Goal: Task Accomplishment & Management: Use online tool/utility

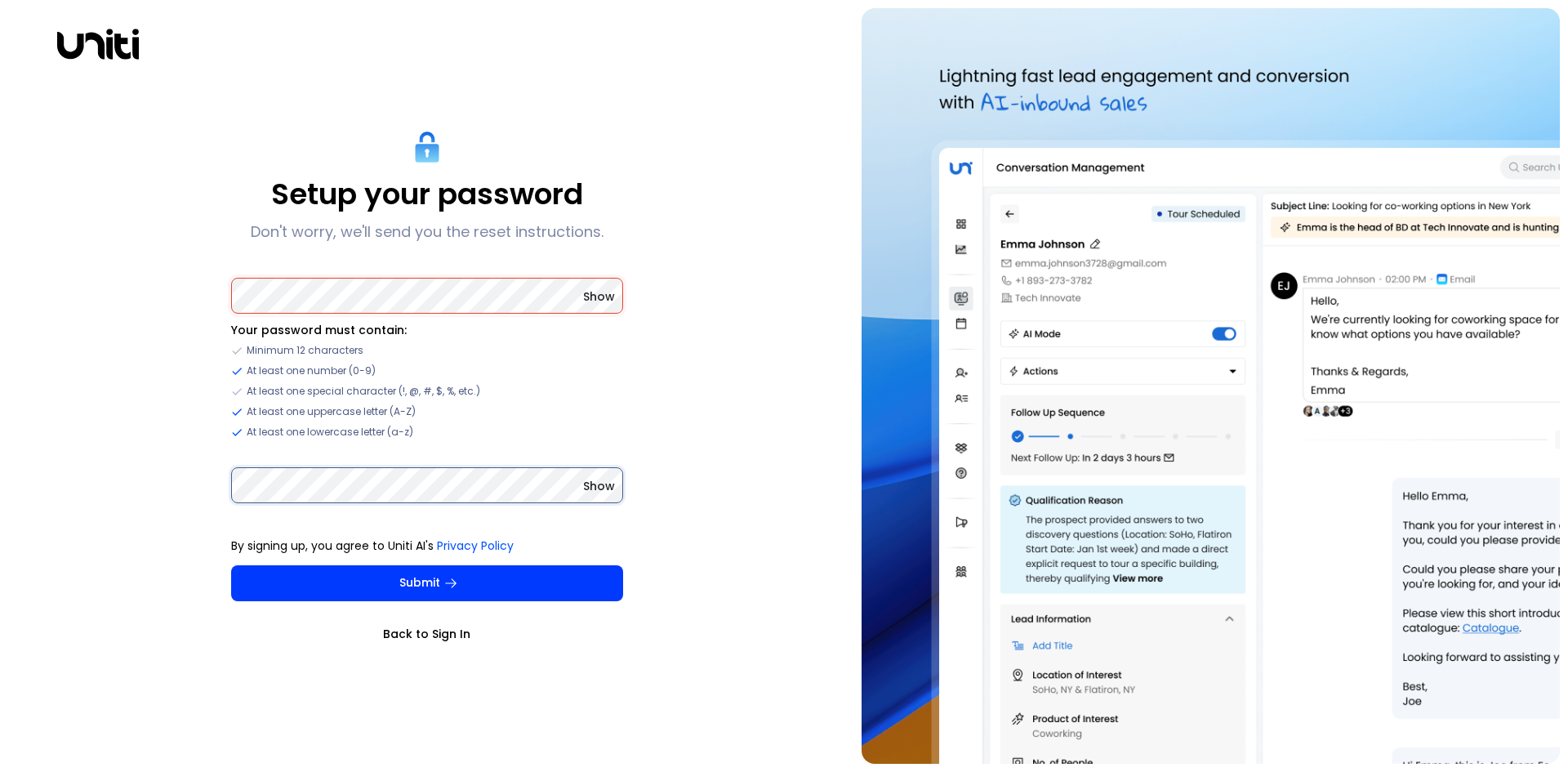
click at [231, 565] on button "Submit" at bounding box center [427, 584] width 392 height 36
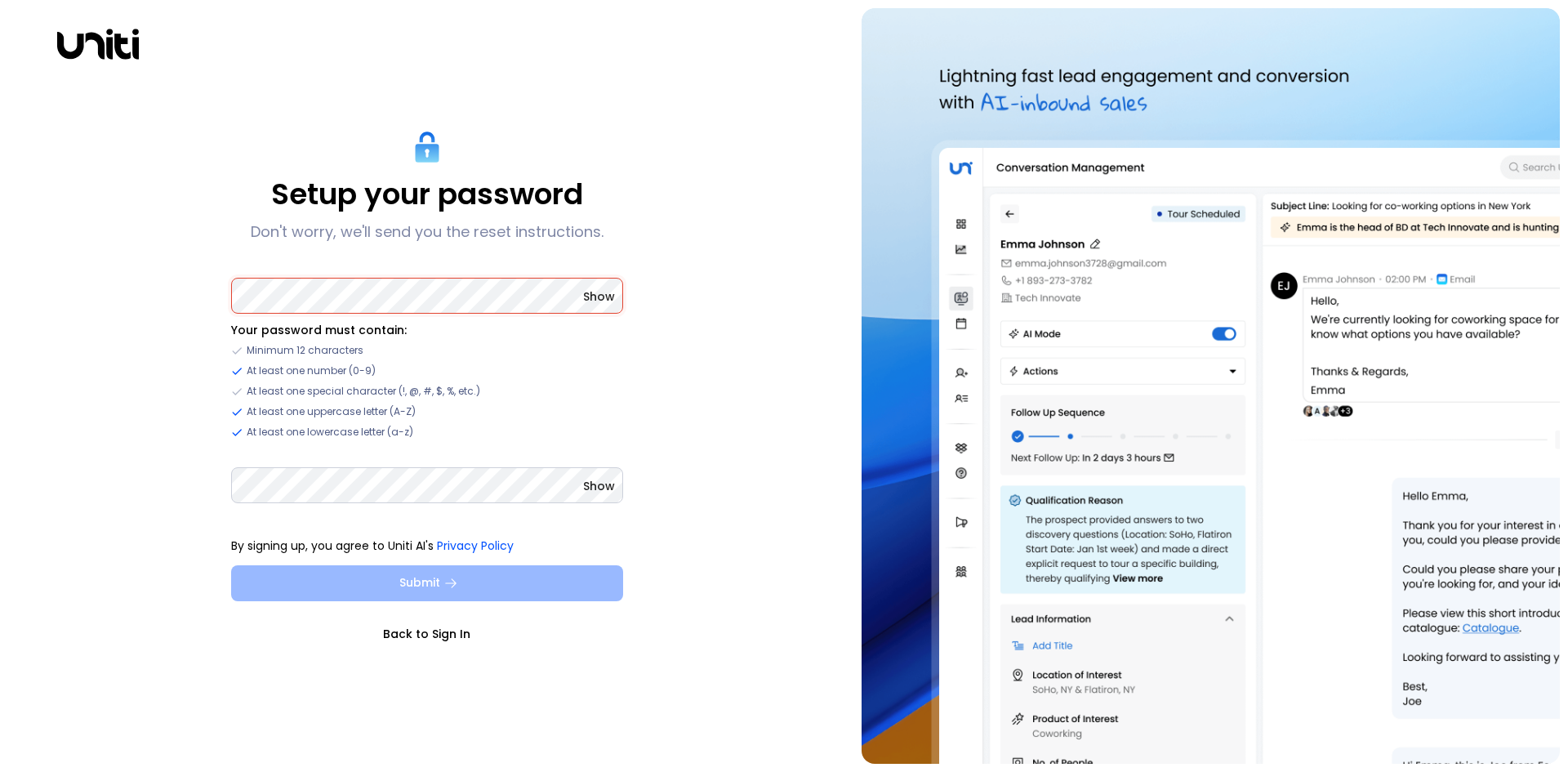
click at [469, 588] on button "Submit" at bounding box center [427, 584] width 392 height 36
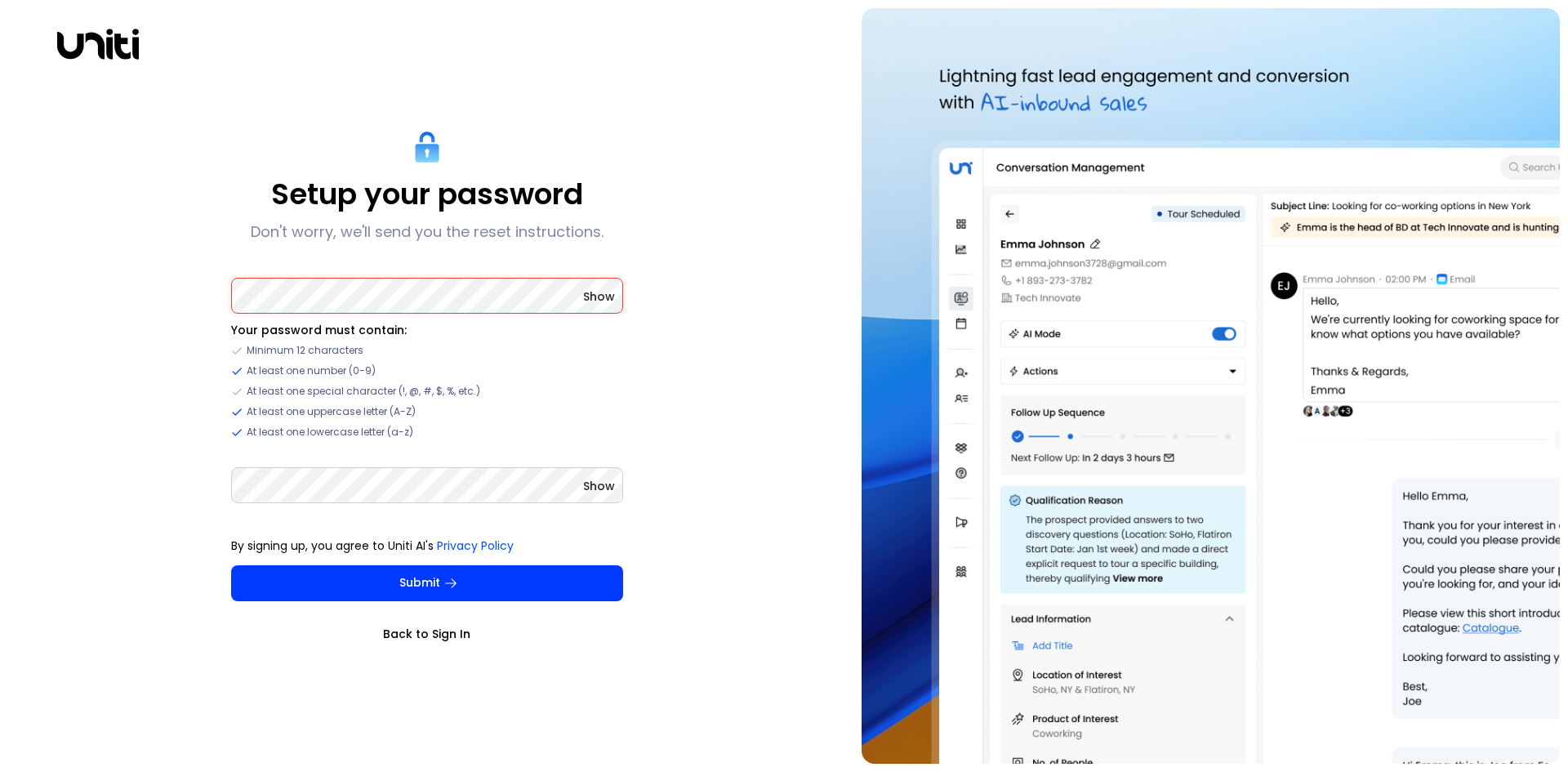
click at [601, 304] on span "Show" at bounding box center [598, 296] width 32 height 16
click at [598, 487] on span "Show" at bounding box center [598, 486] width 32 height 16
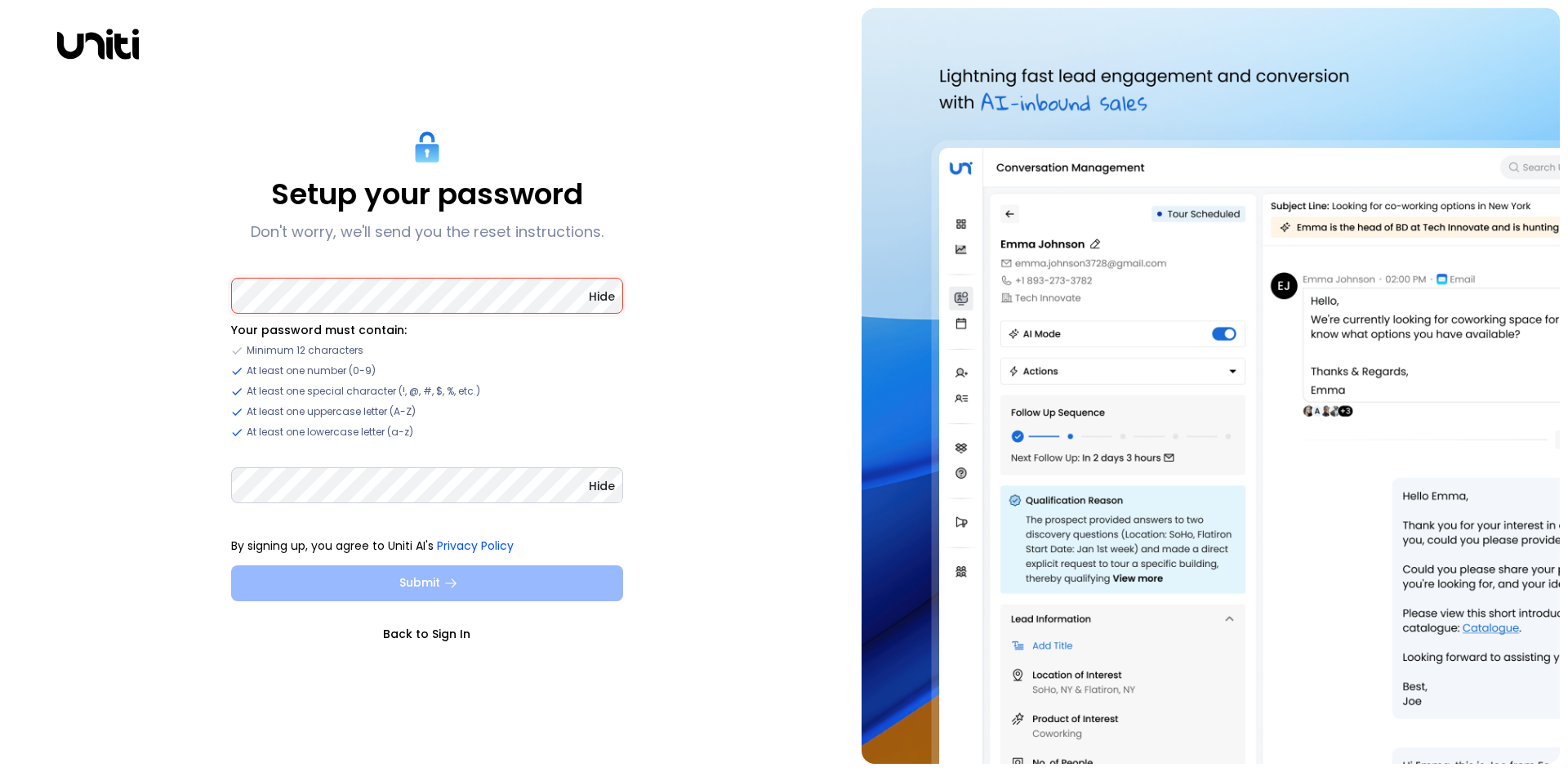
click at [467, 589] on button "Submit" at bounding box center [427, 584] width 392 height 36
click at [479, 583] on button "Submit" at bounding box center [427, 584] width 392 height 36
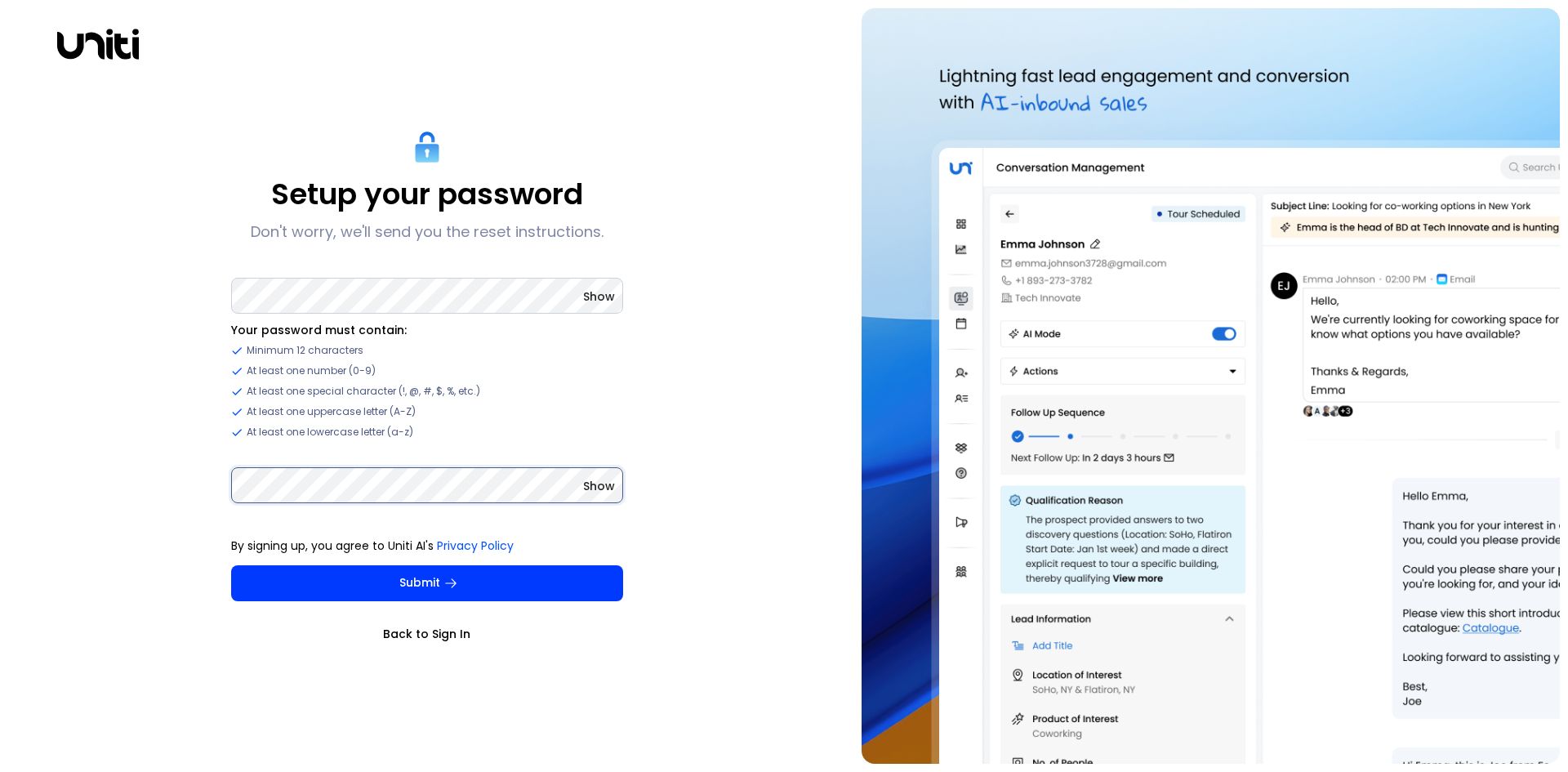
click at [231, 565] on button "Submit" at bounding box center [427, 584] width 392 height 36
click at [429, 634] on link "Back to Sign In" at bounding box center [427, 633] width 392 height 16
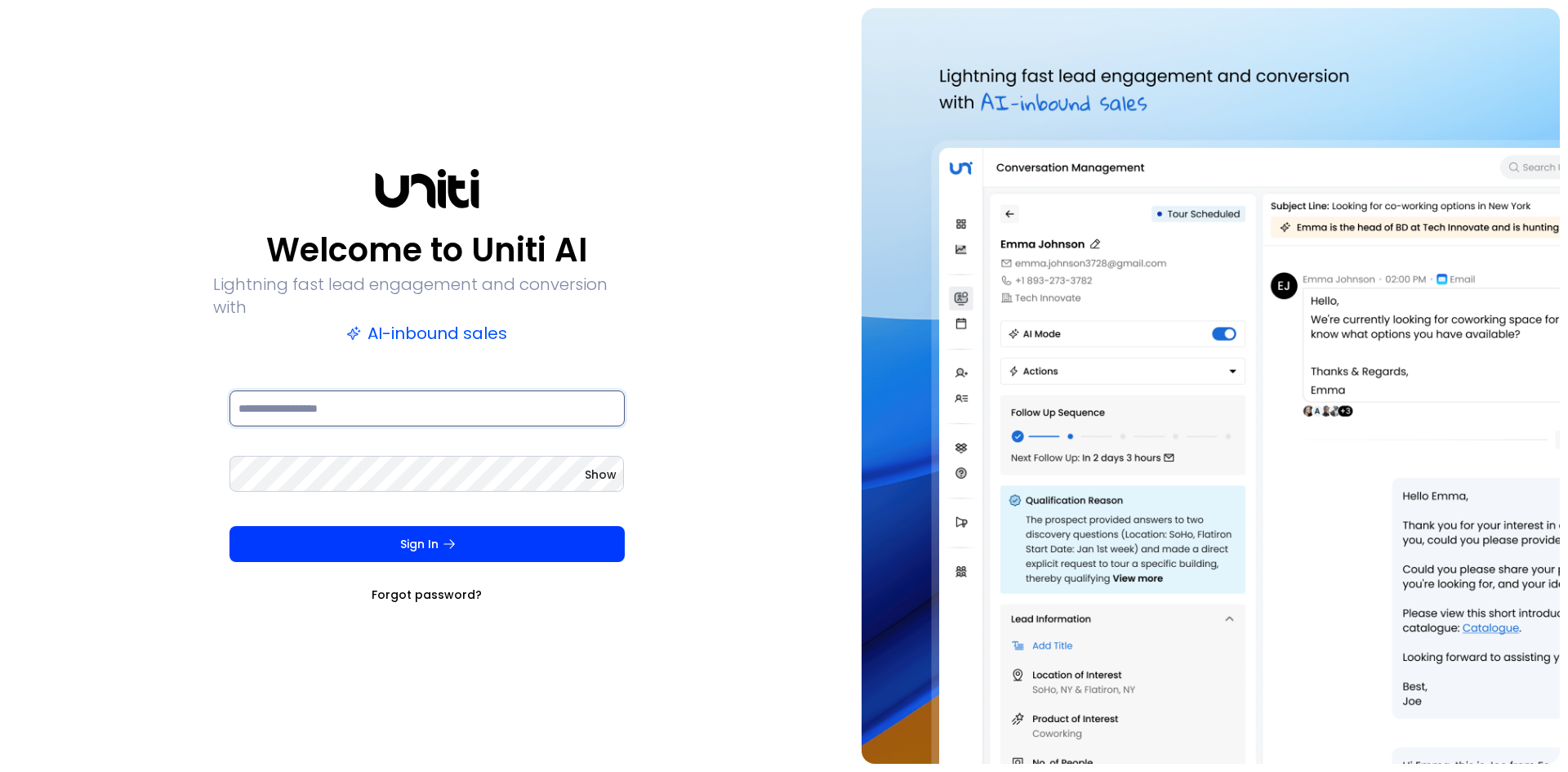
click at [349, 403] on input at bounding box center [427, 409] width 395 height 36
click at [397, 392] on input at bounding box center [427, 409] width 395 height 36
click at [229, 526] on button "Sign In" at bounding box center [427, 544] width 395 height 36
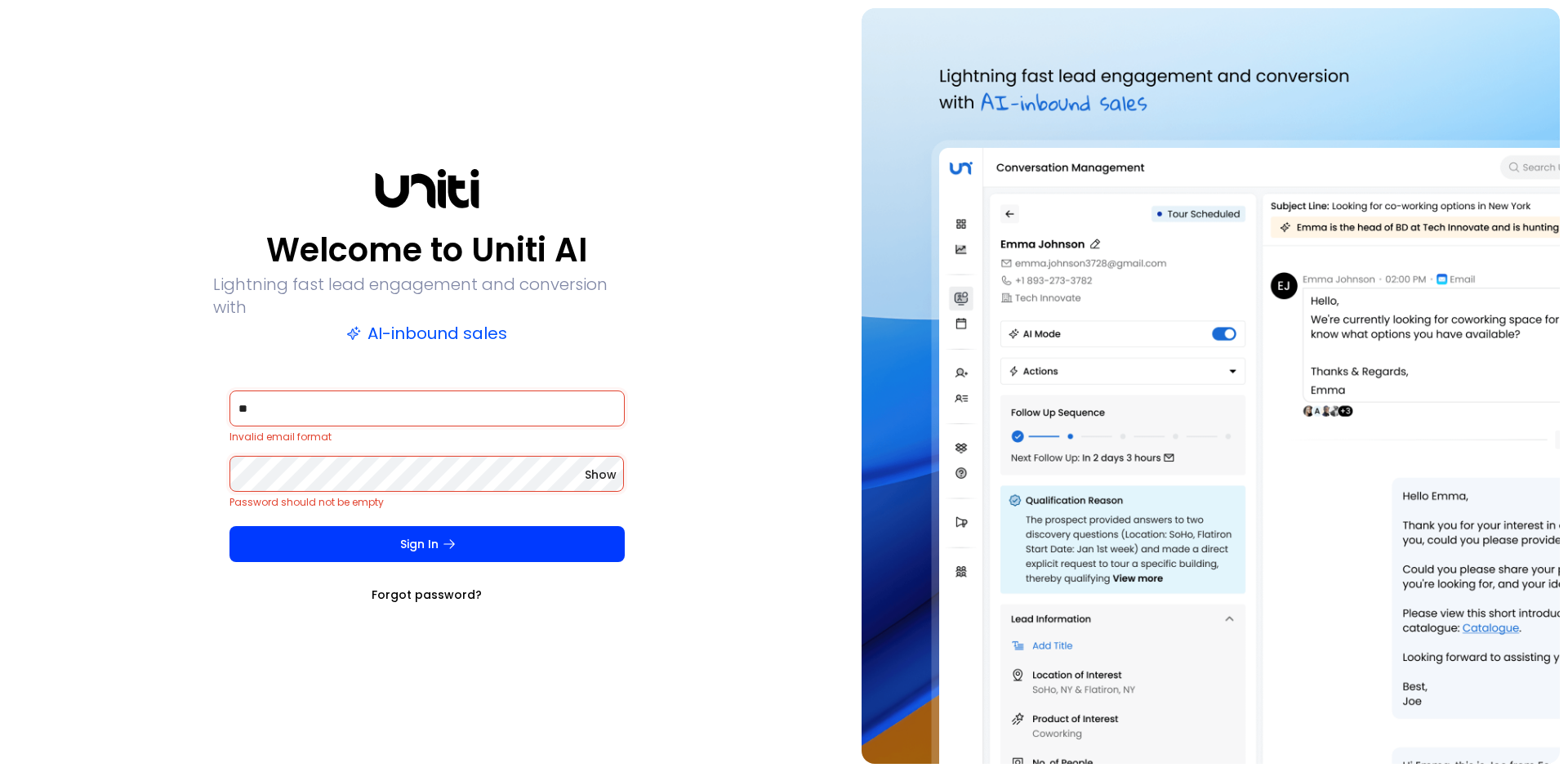
type input "**********"
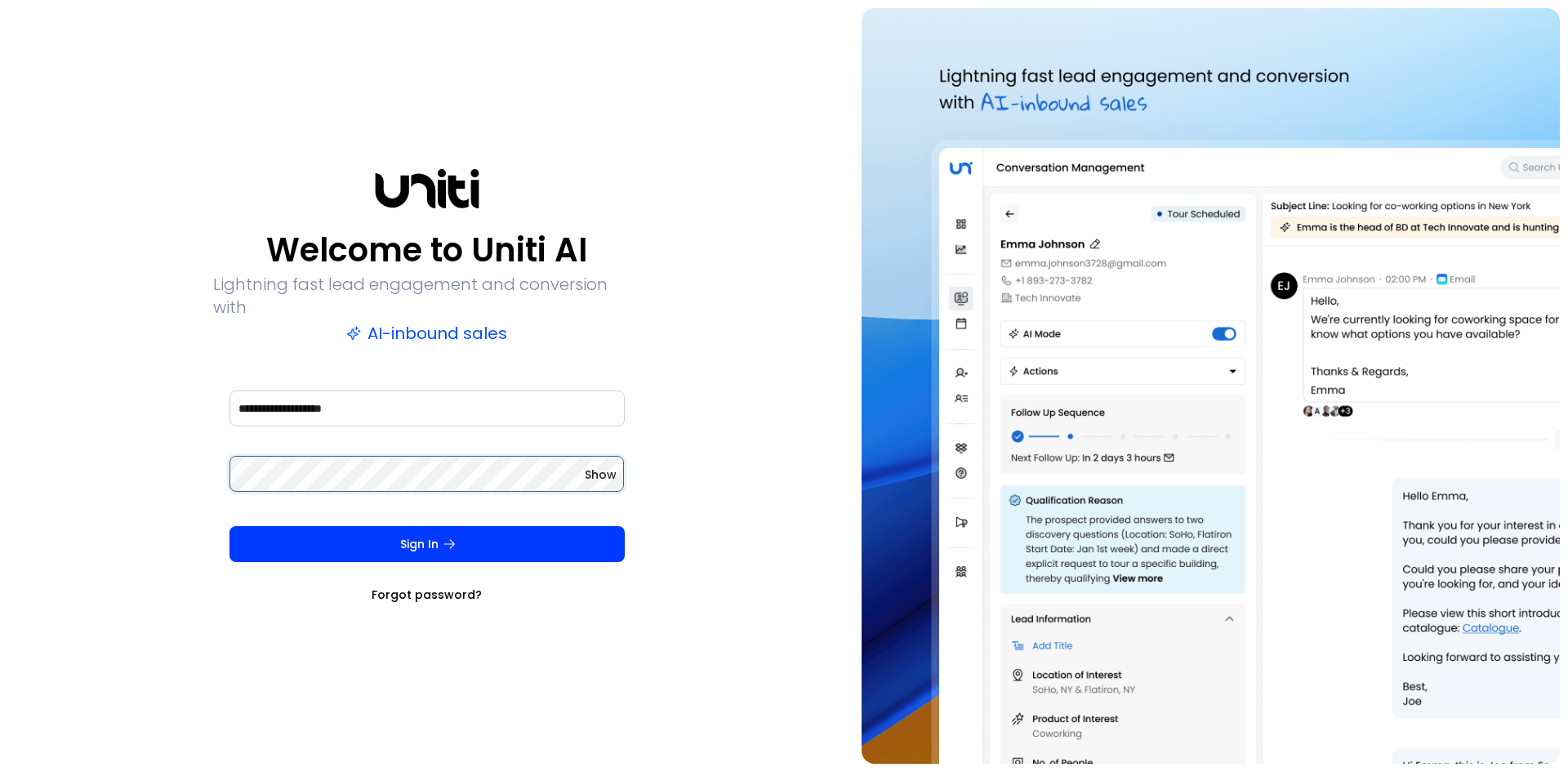
click at [229, 526] on button "Sign In" at bounding box center [427, 544] width 395 height 36
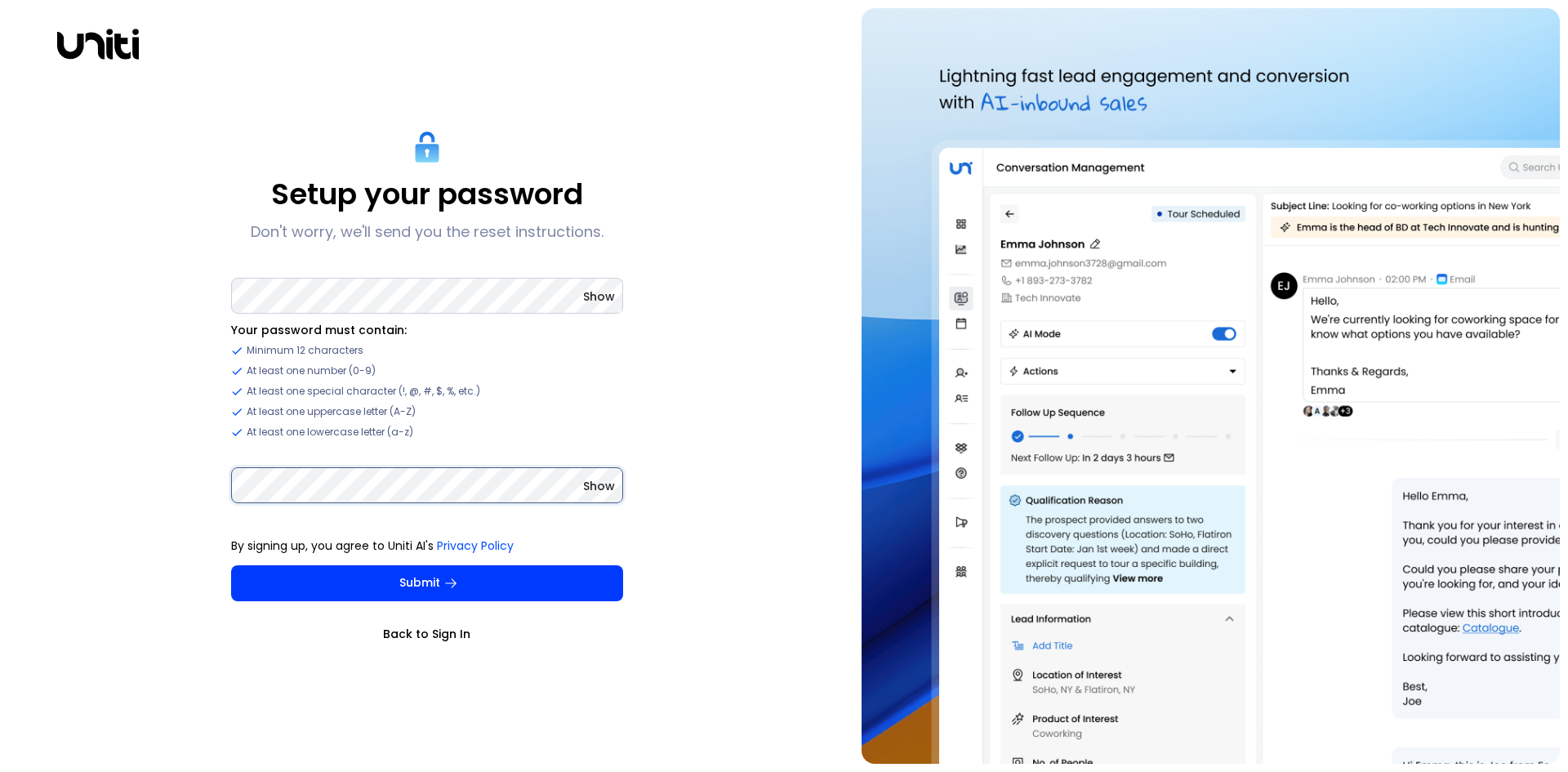
click at [231, 565] on button "Submit" at bounding box center [427, 584] width 392 height 36
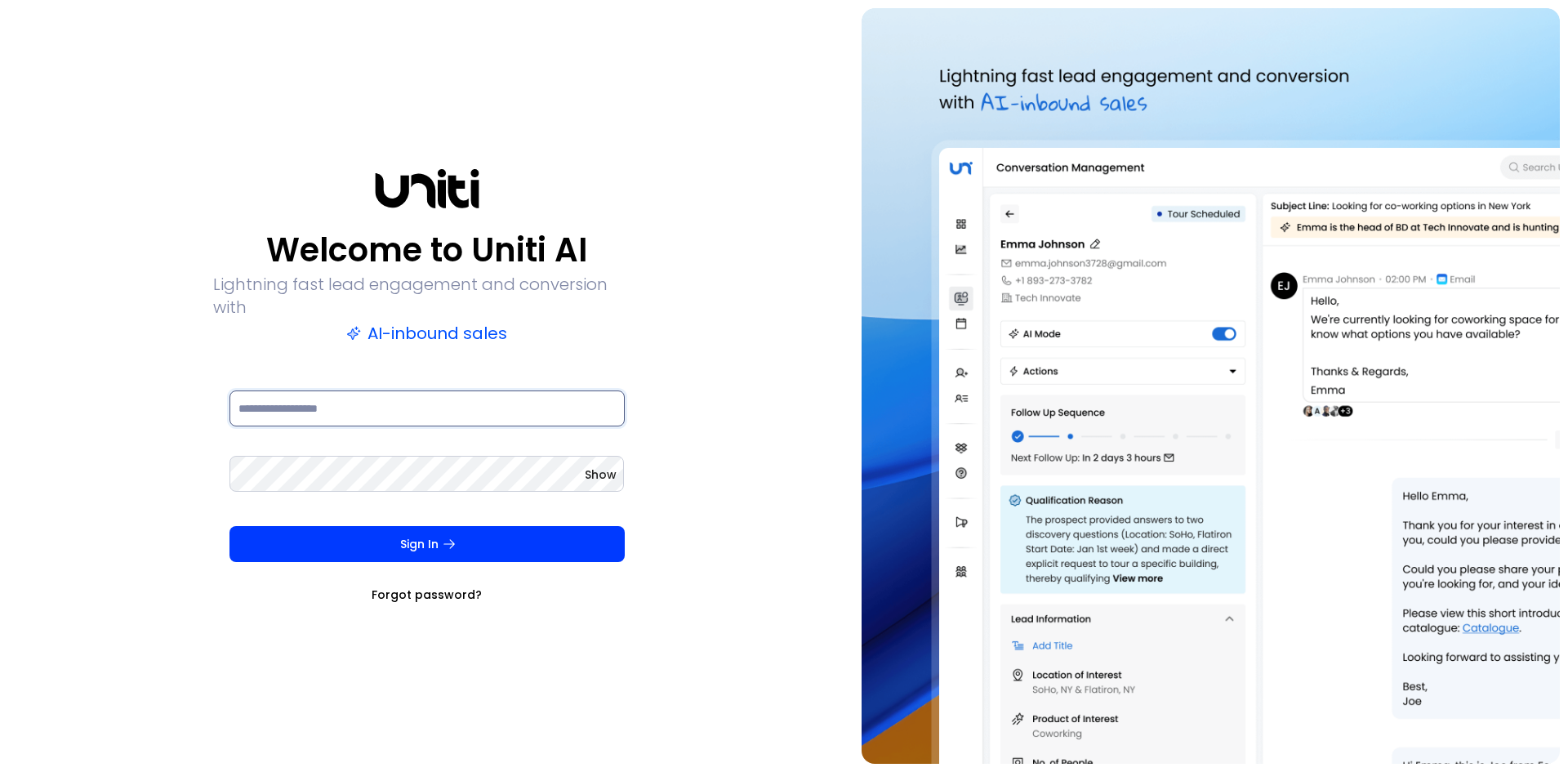
type input "**********"
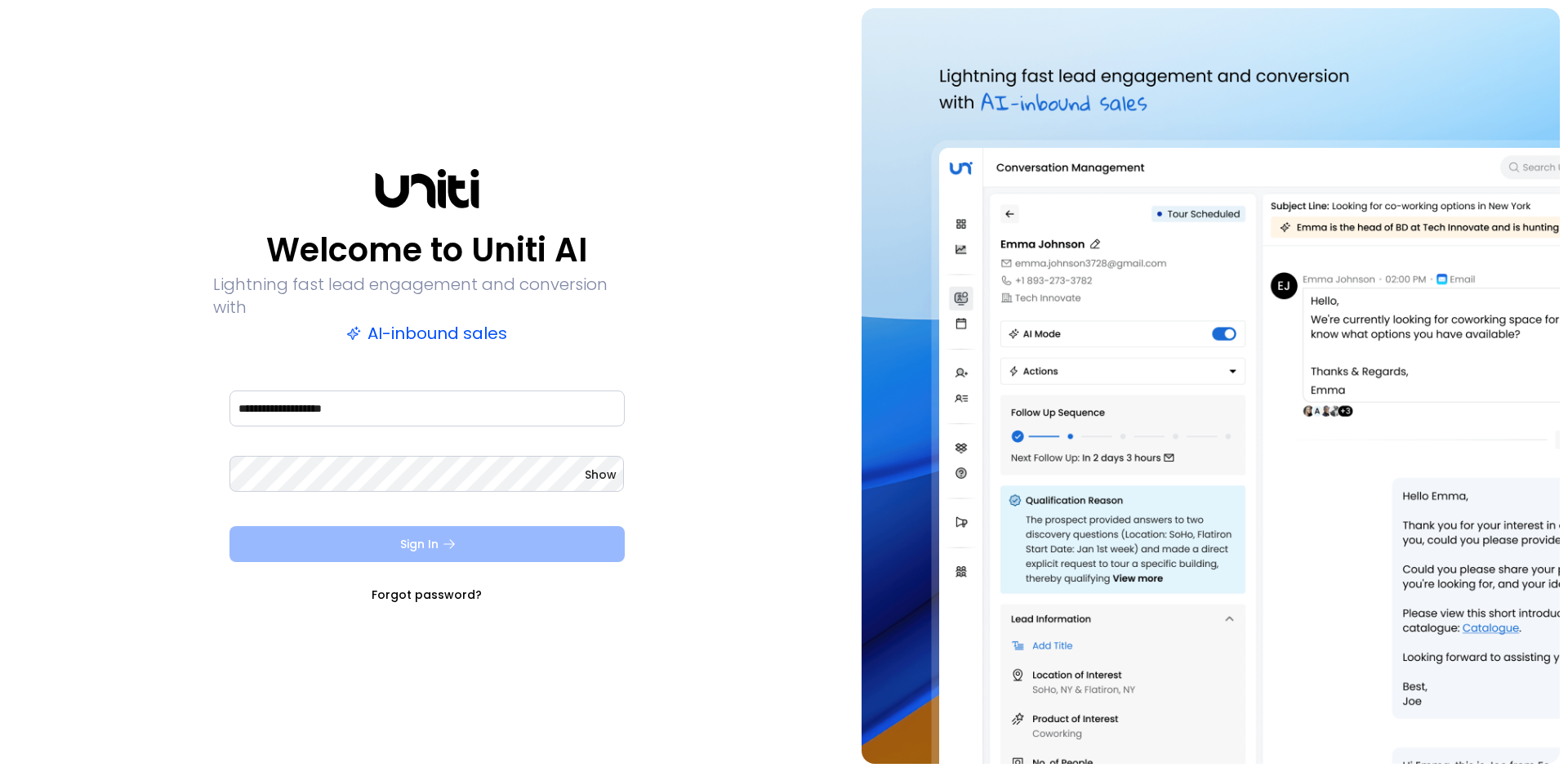
click at [440, 534] on button "Sign In" at bounding box center [427, 544] width 395 height 36
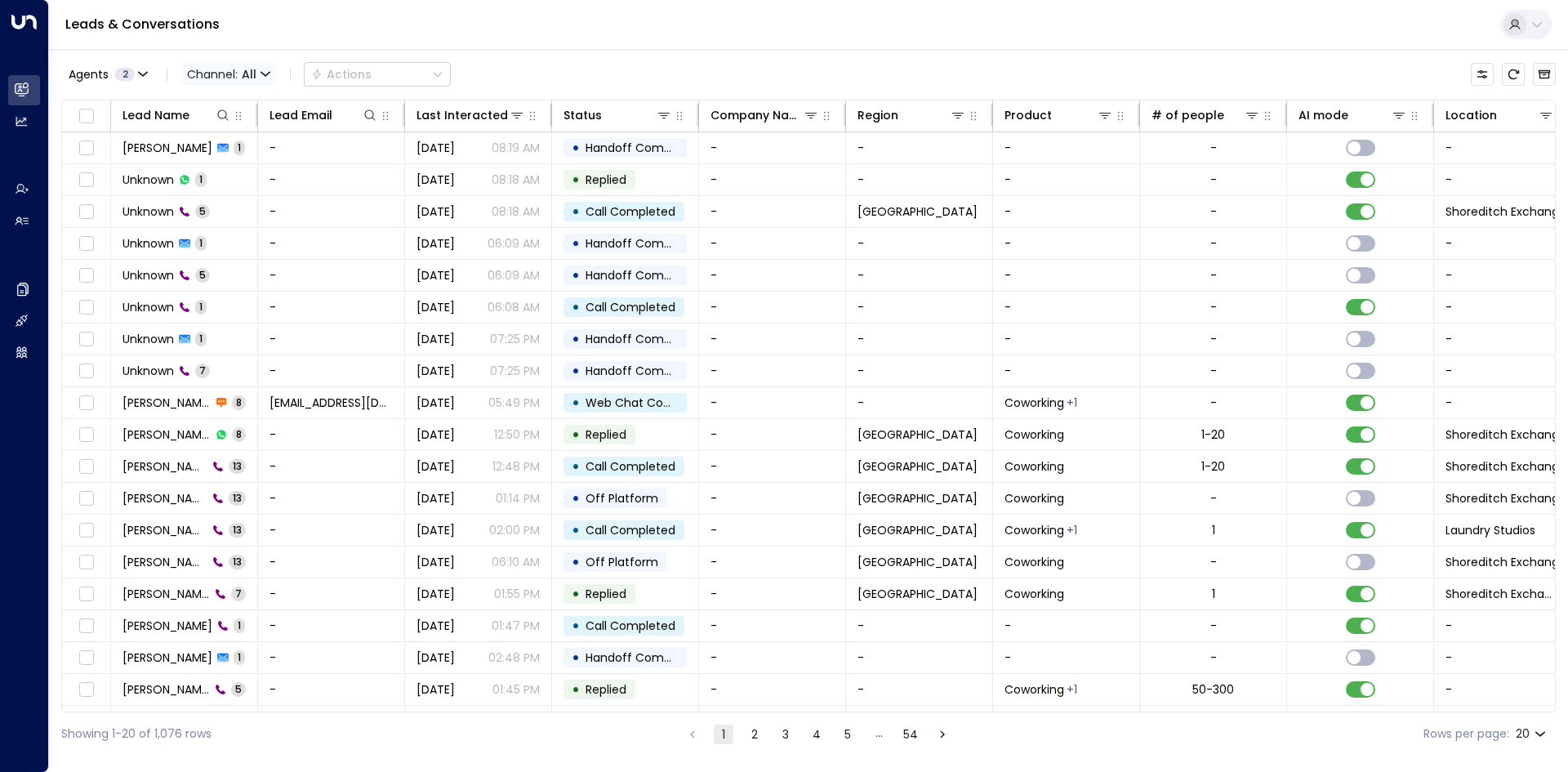
click at [201, 79] on span "Channel: All" at bounding box center [228, 73] width 96 height 23
drag, startPoint x: 354, startPoint y: 21, endPoint x: 318, endPoint y: 22, distance: 36.0
click at [352, 21] on div at bounding box center [784, 386] width 1568 height 772
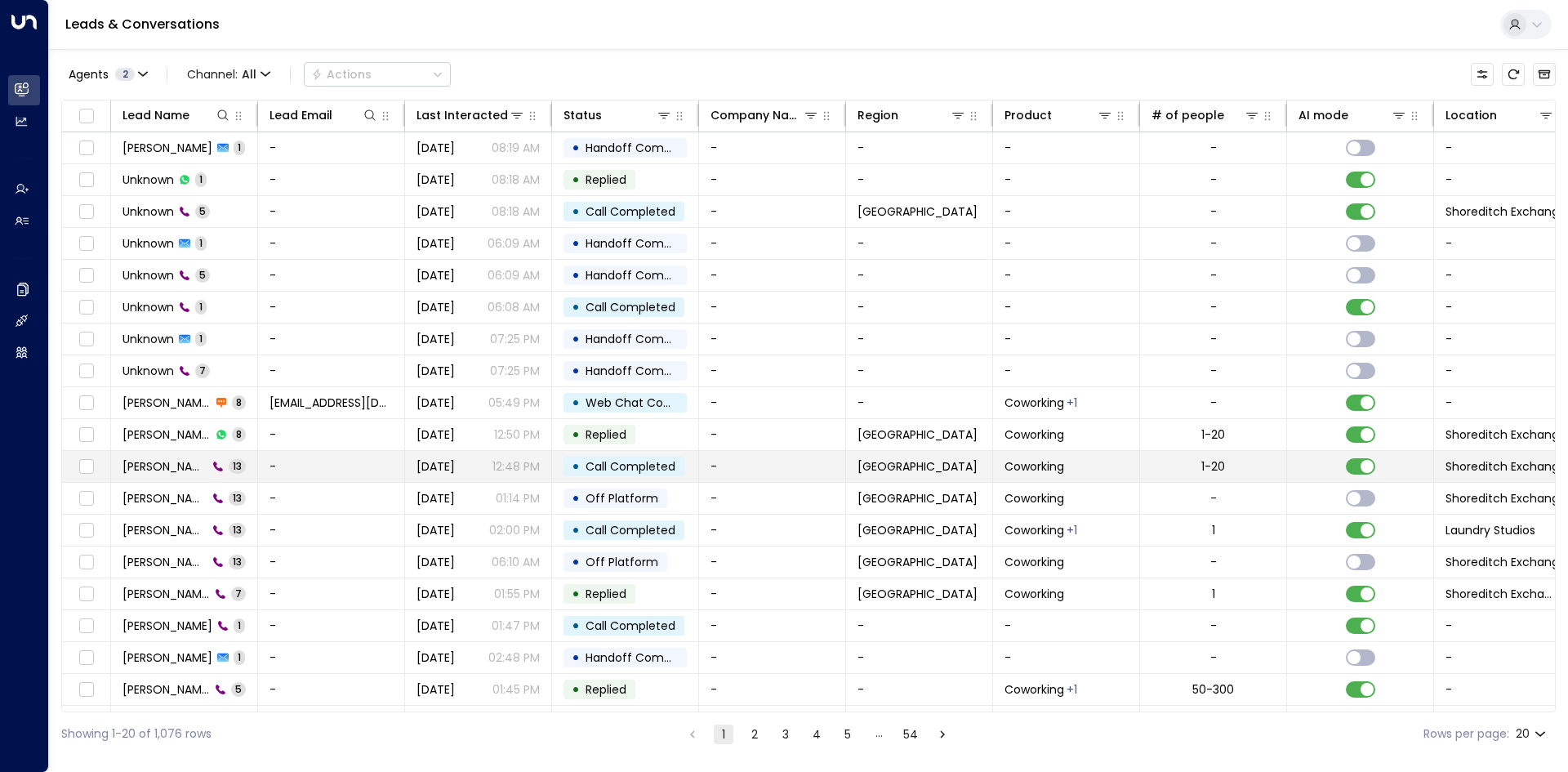
click at [212, 468] on icon at bounding box center [218, 466] width 12 height 12
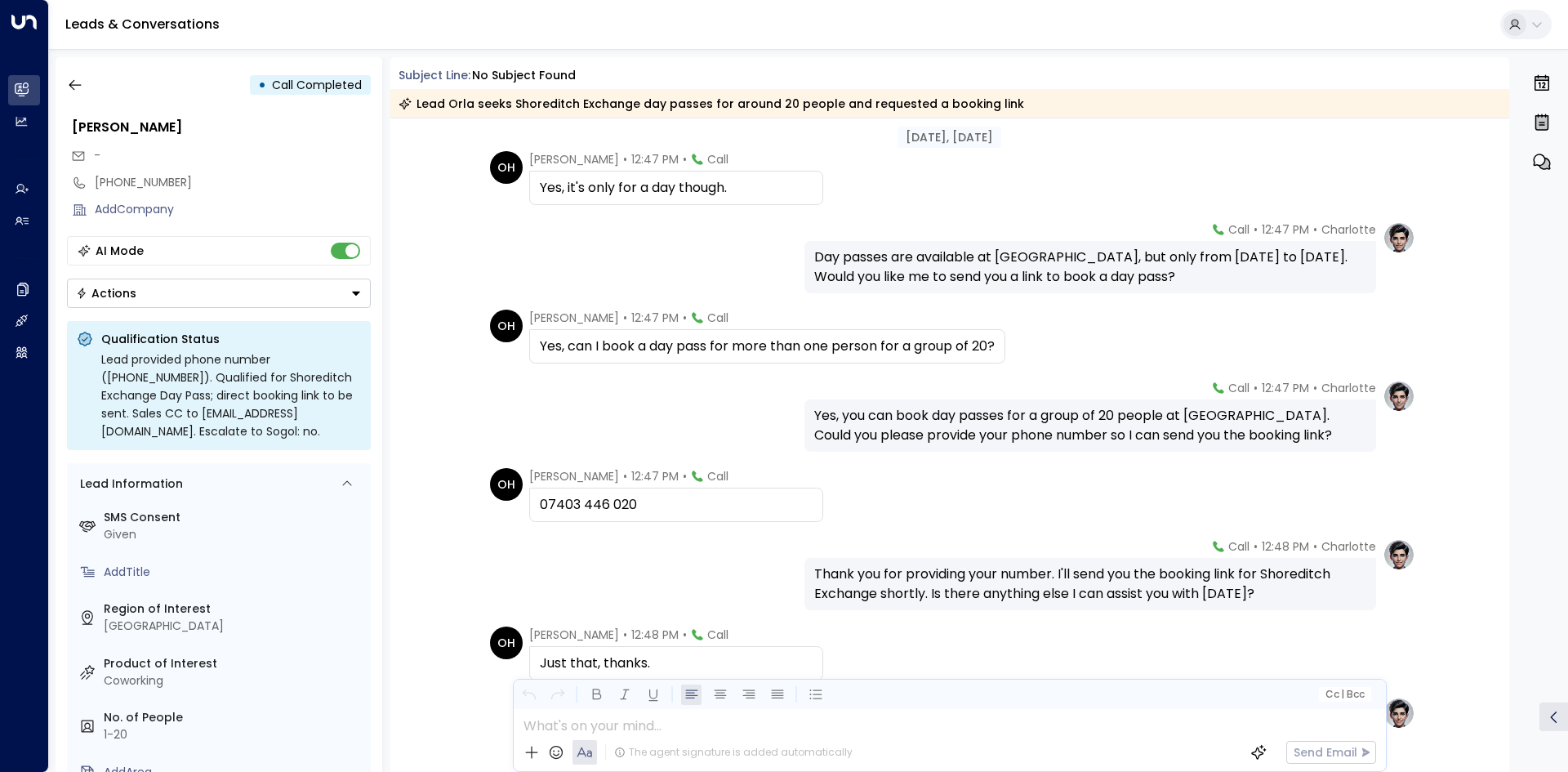
scroll to position [624, 0]
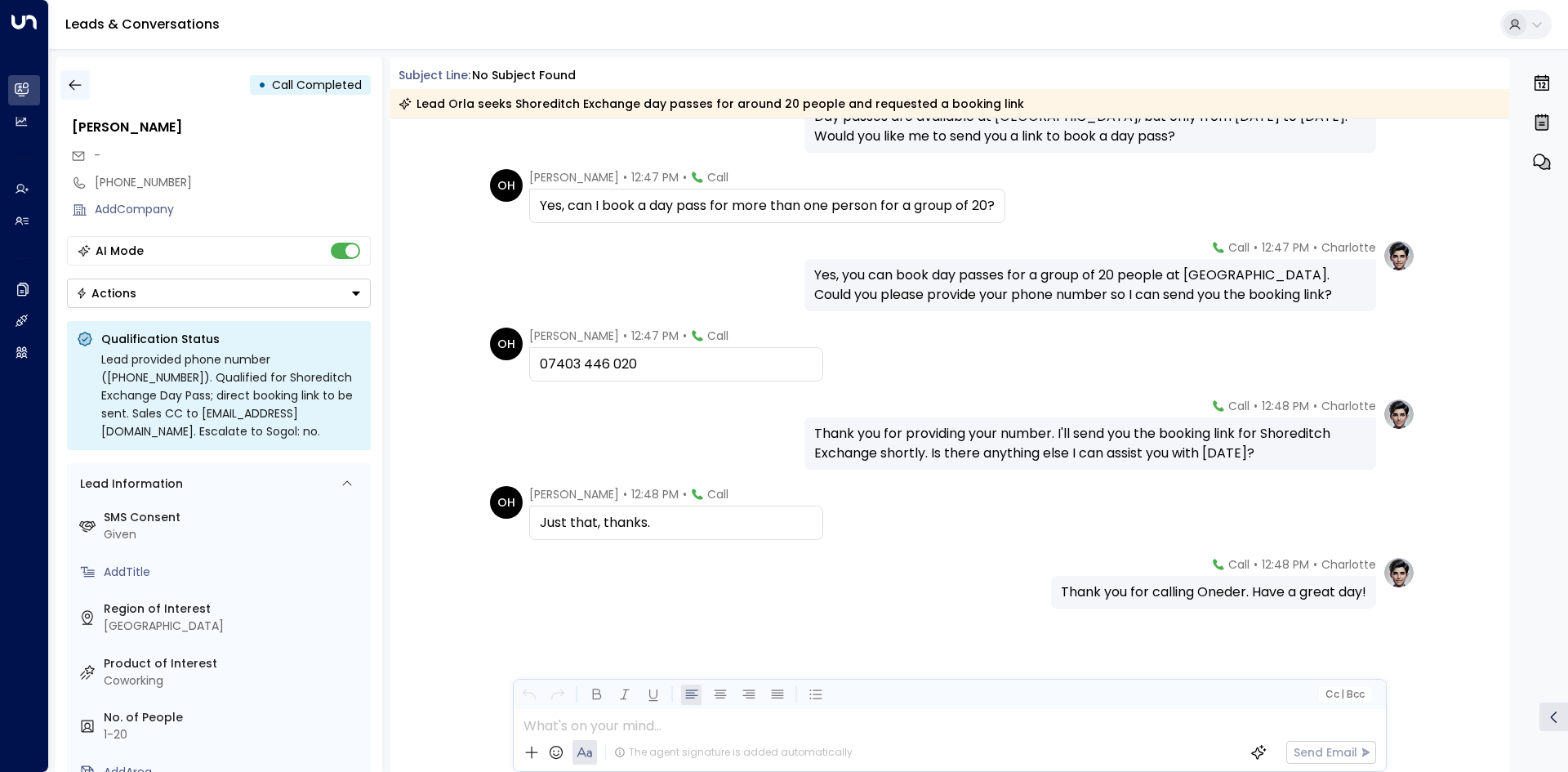
click at [77, 85] on icon "button" at bounding box center [75, 85] width 13 height 11
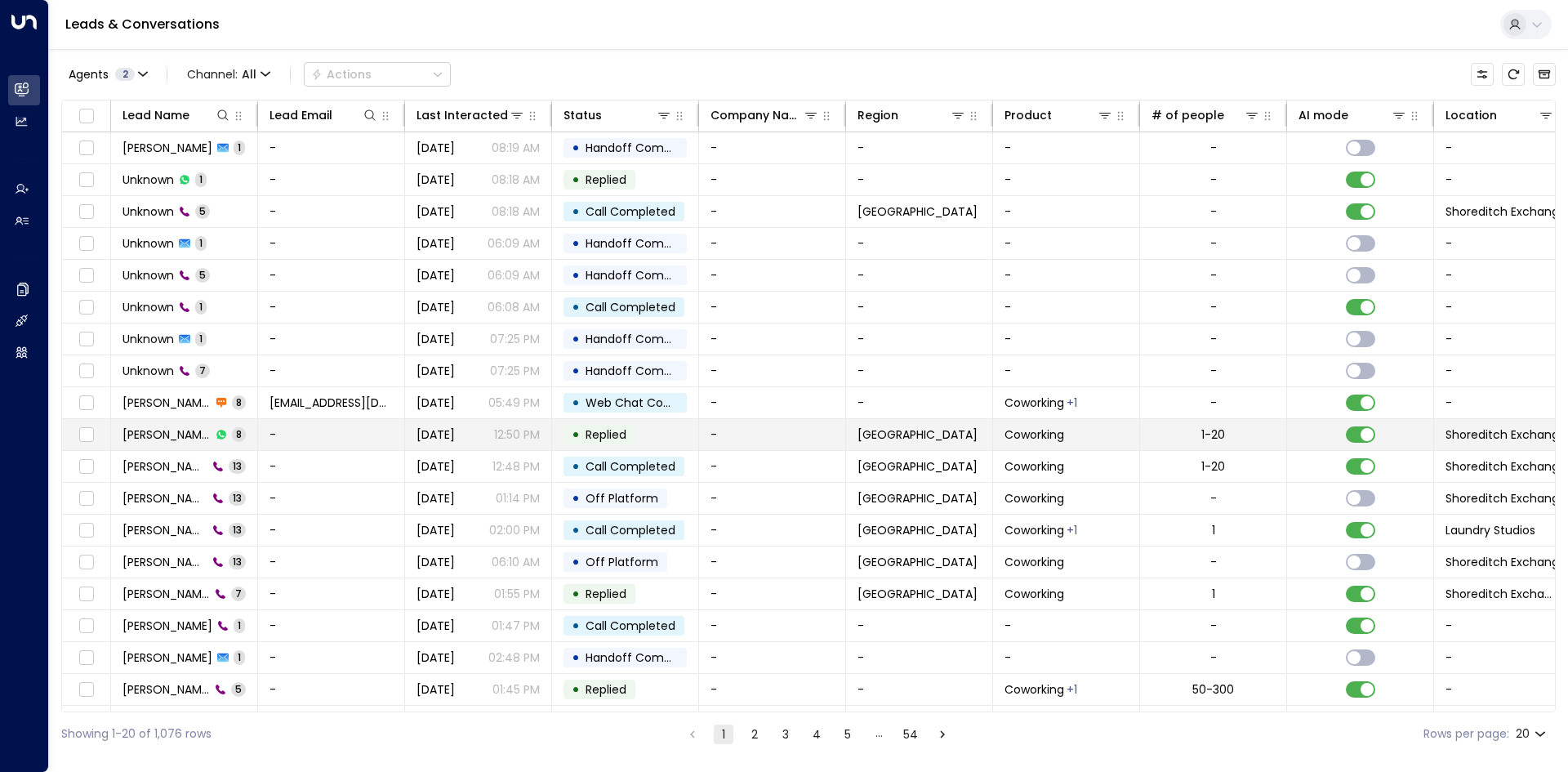
click at [190, 437] on span "[PERSON_NAME]" at bounding box center [166, 434] width 88 height 16
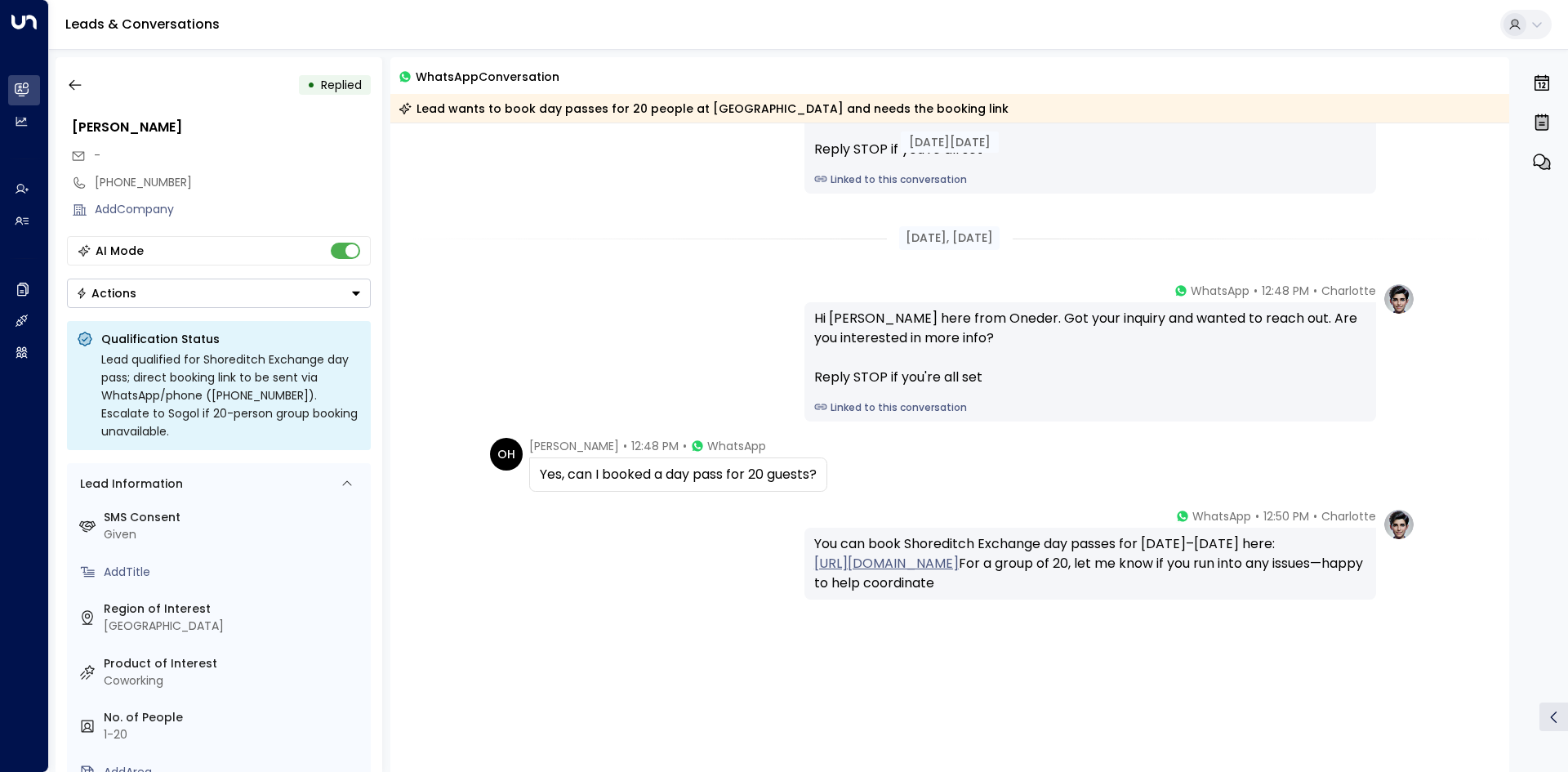
scroll to position [1010, 0]
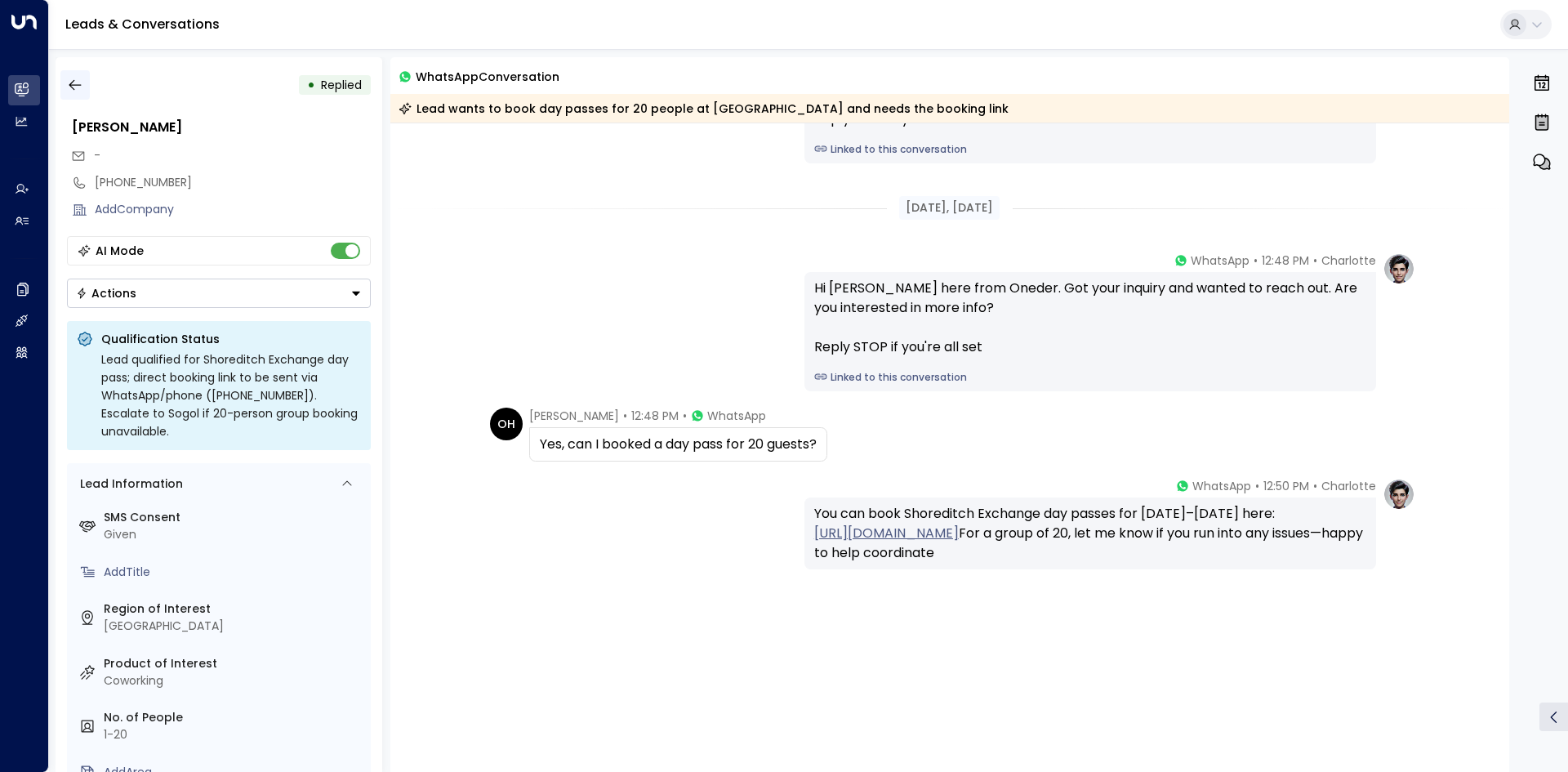
click at [83, 82] on button "button" at bounding box center [75, 84] width 29 height 29
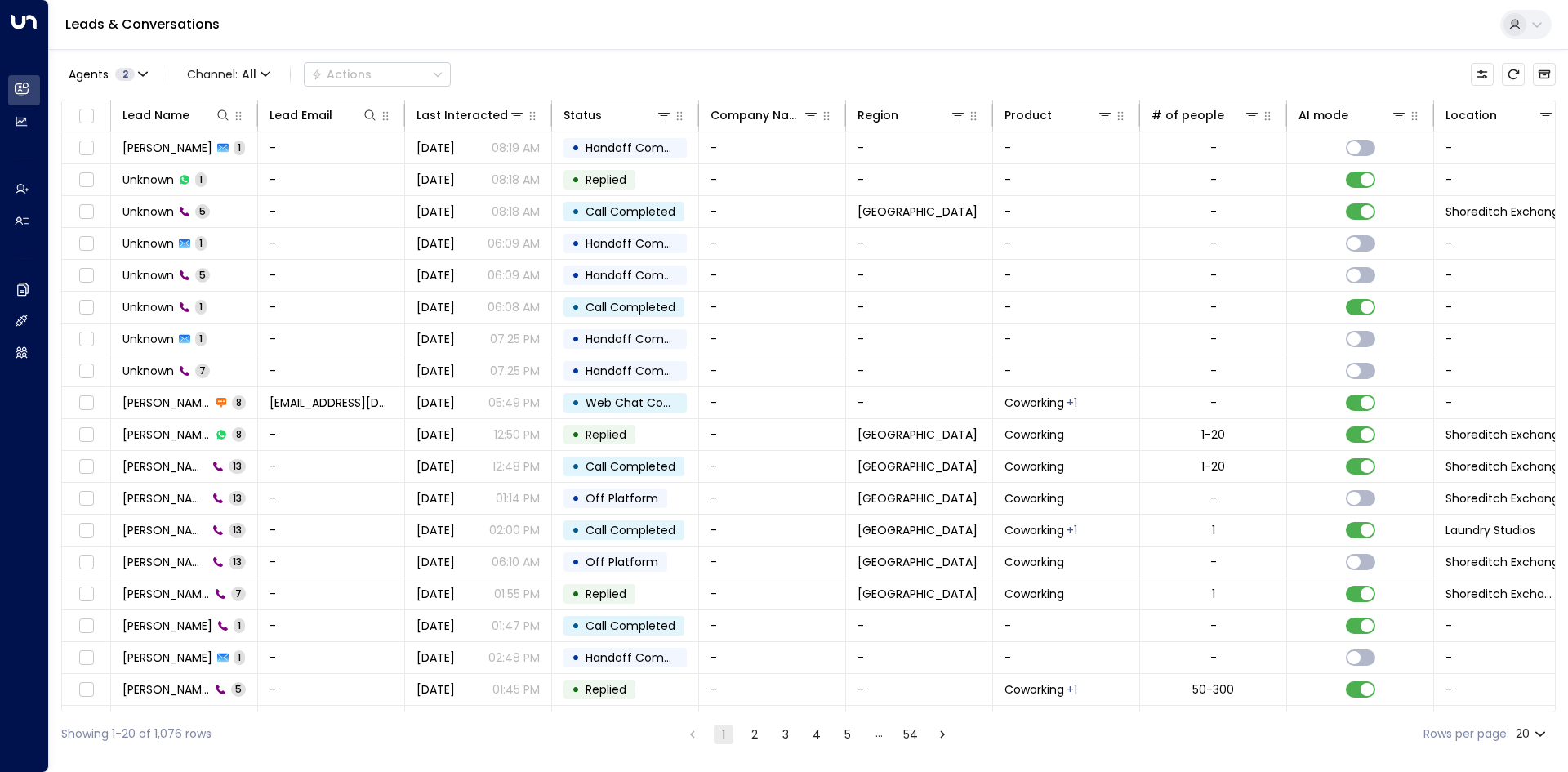
click at [281, 70] on div "Agents 2 Channel: All Actions" at bounding box center [256, 74] width 390 height 33
click at [270, 71] on span "Channel: All" at bounding box center [228, 73] width 96 height 23
click at [351, 67] on div at bounding box center [784, 386] width 1568 height 772
click at [189, 70] on span "Channel: All" at bounding box center [228, 73] width 96 height 23
click at [205, 175] on li "Voice" at bounding box center [224, 167] width 79 height 15
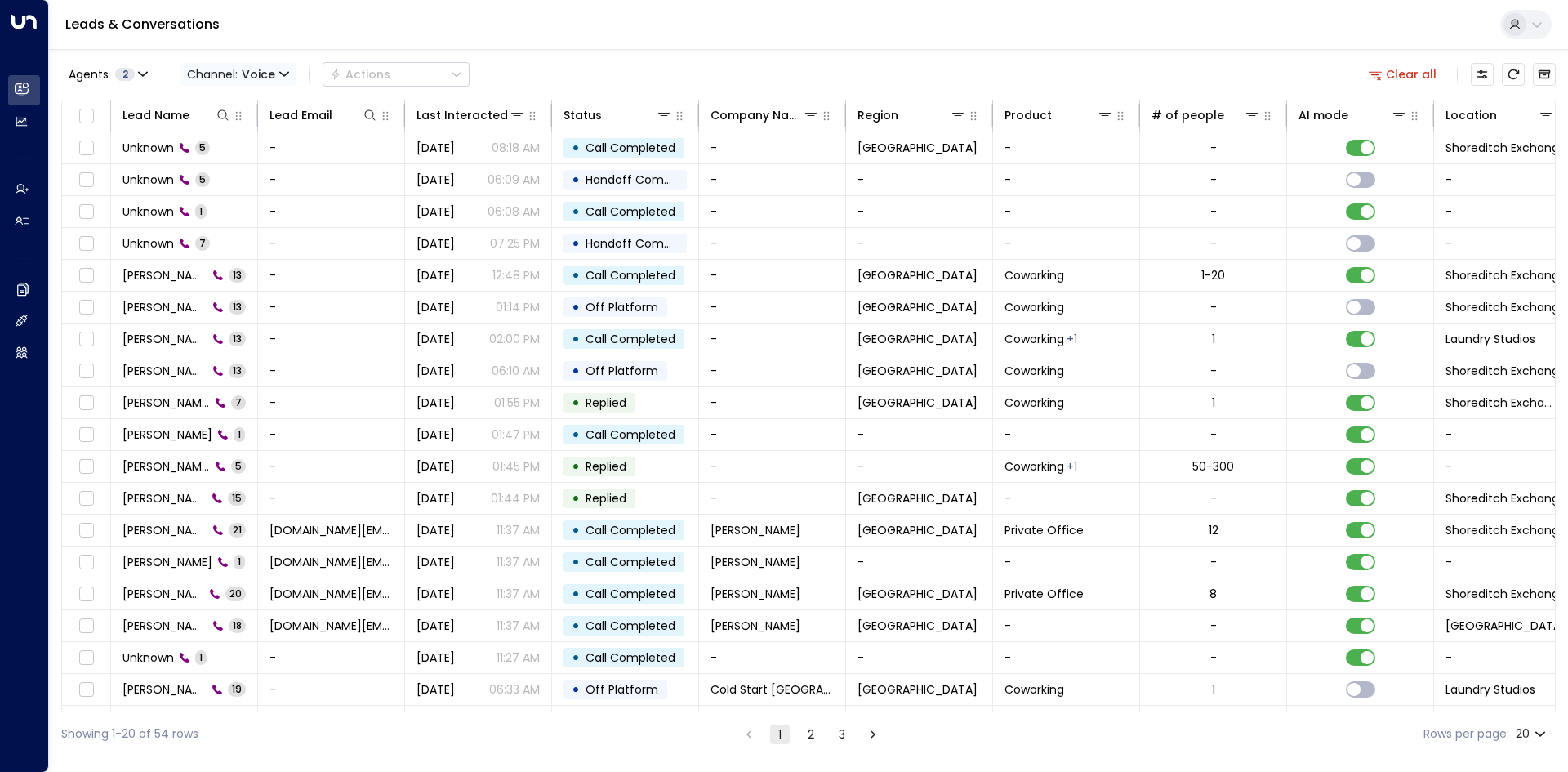
click at [260, 69] on span "Voice" at bounding box center [258, 74] width 34 height 13
click at [244, 103] on p "All" at bounding box center [223, 99] width 59 height 10
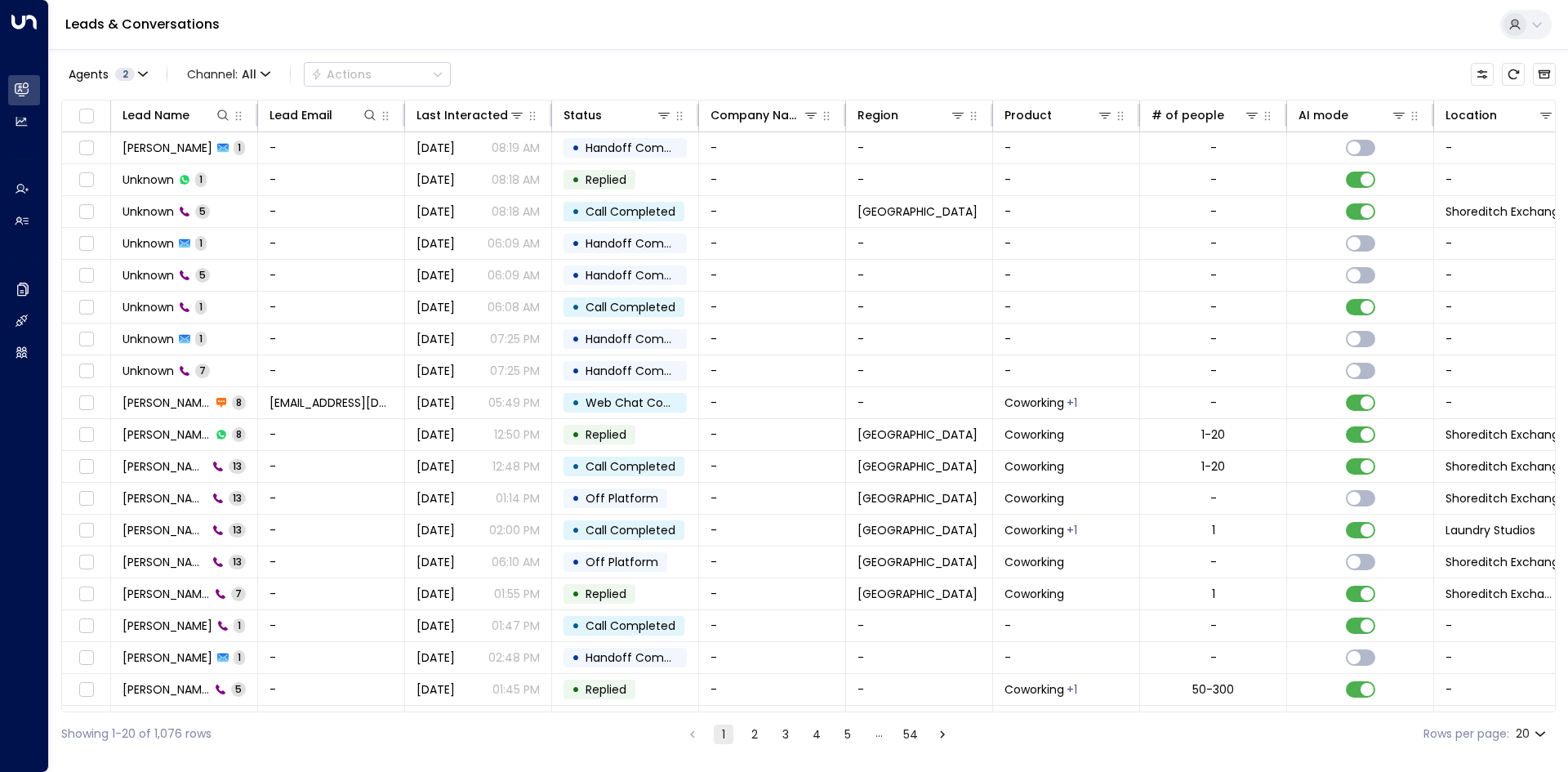
drag, startPoint x: 329, startPoint y: 810, endPoint x: 0, endPoint y: 810, distance: 329.0
drag, startPoint x: 0, startPoint y: 810, endPoint x: 526, endPoint y: 71, distance: 907.1
click at [526, 71] on div "Agents 2 Channel: All Actions" at bounding box center [808, 74] width 1495 height 34
click at [224, 75] on span "Channel: All" at bounding box center [228, 73] width 96 height 23
click at [291, 36] on div at bounding box center [784, 386] width 1568 height 772
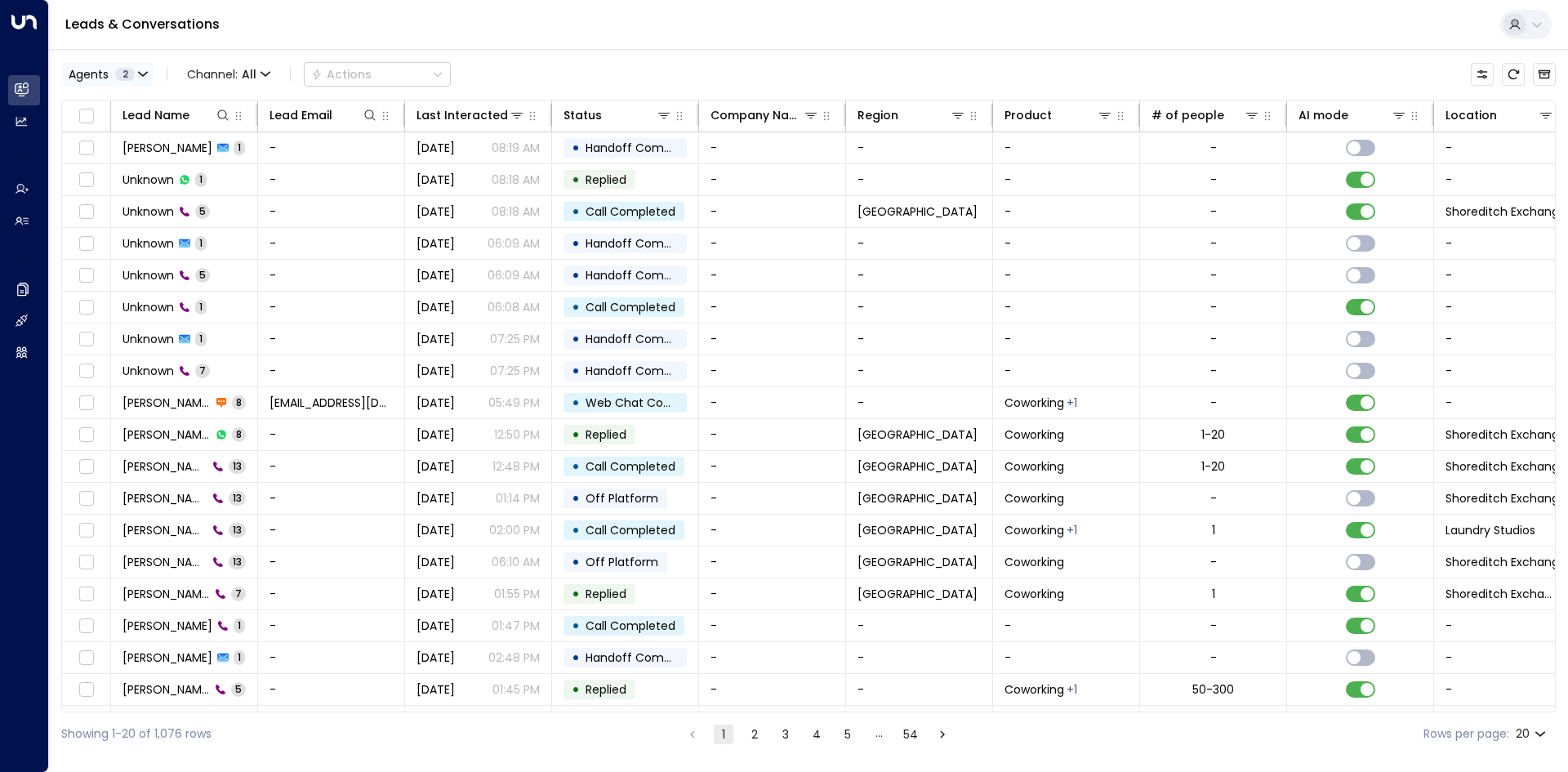
click at [143, 70] on icon "button" at bounding box center [142, 74] width 10 height 10
click at [143, 70] on div at bounding box center [784, 386] width 1568 height 772
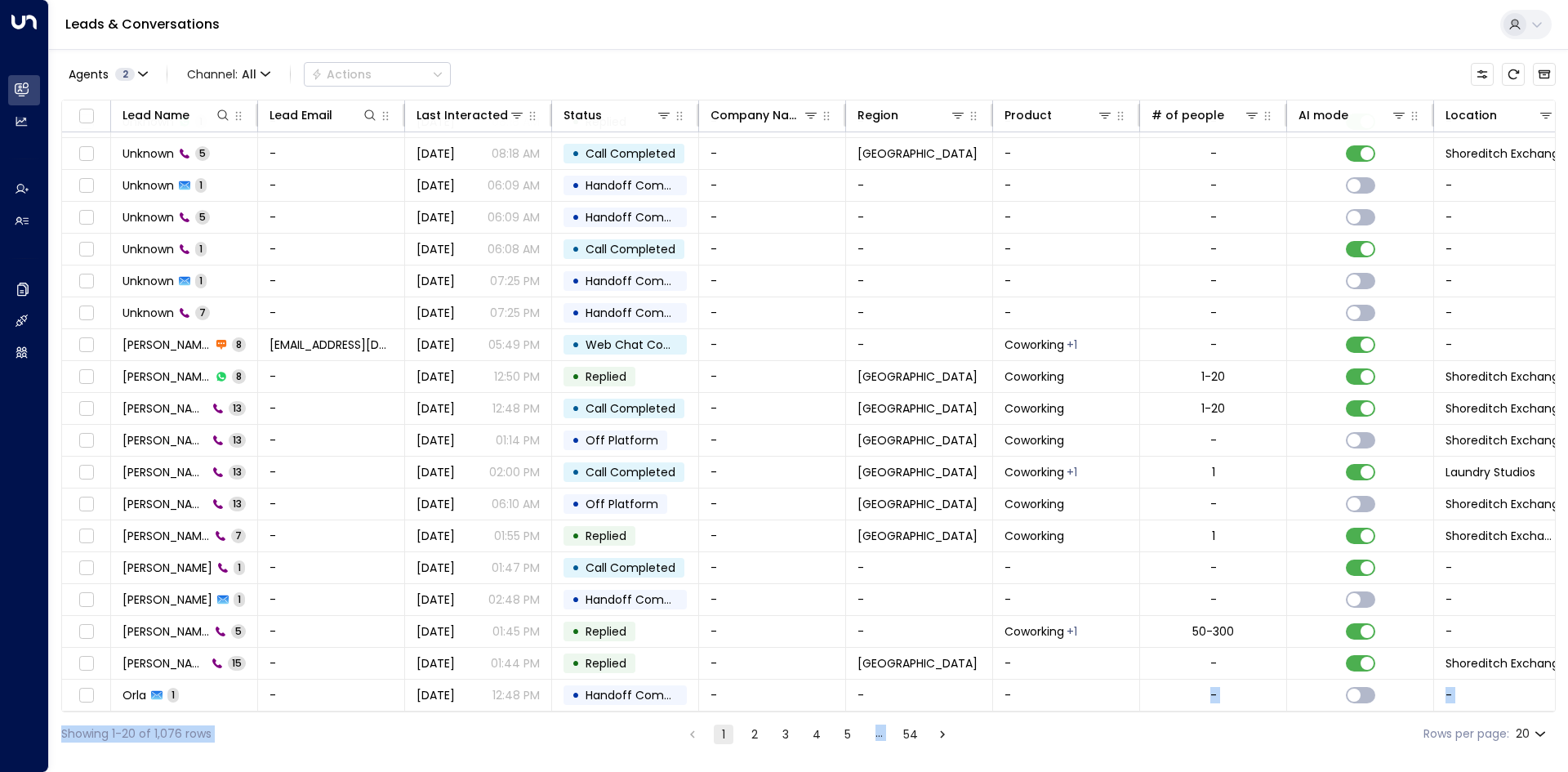
drag, startPoint x: 1006, startPoint y: 707, endPoint x: 1068, endPoint y: 706, distance: 62.0
click at [1068, 706] on div "Agents 2 Channel: All Actions Lead Name Lead Email Last Interacted Status Compa…" at bounding box center [808, 401] width 1495 height 706
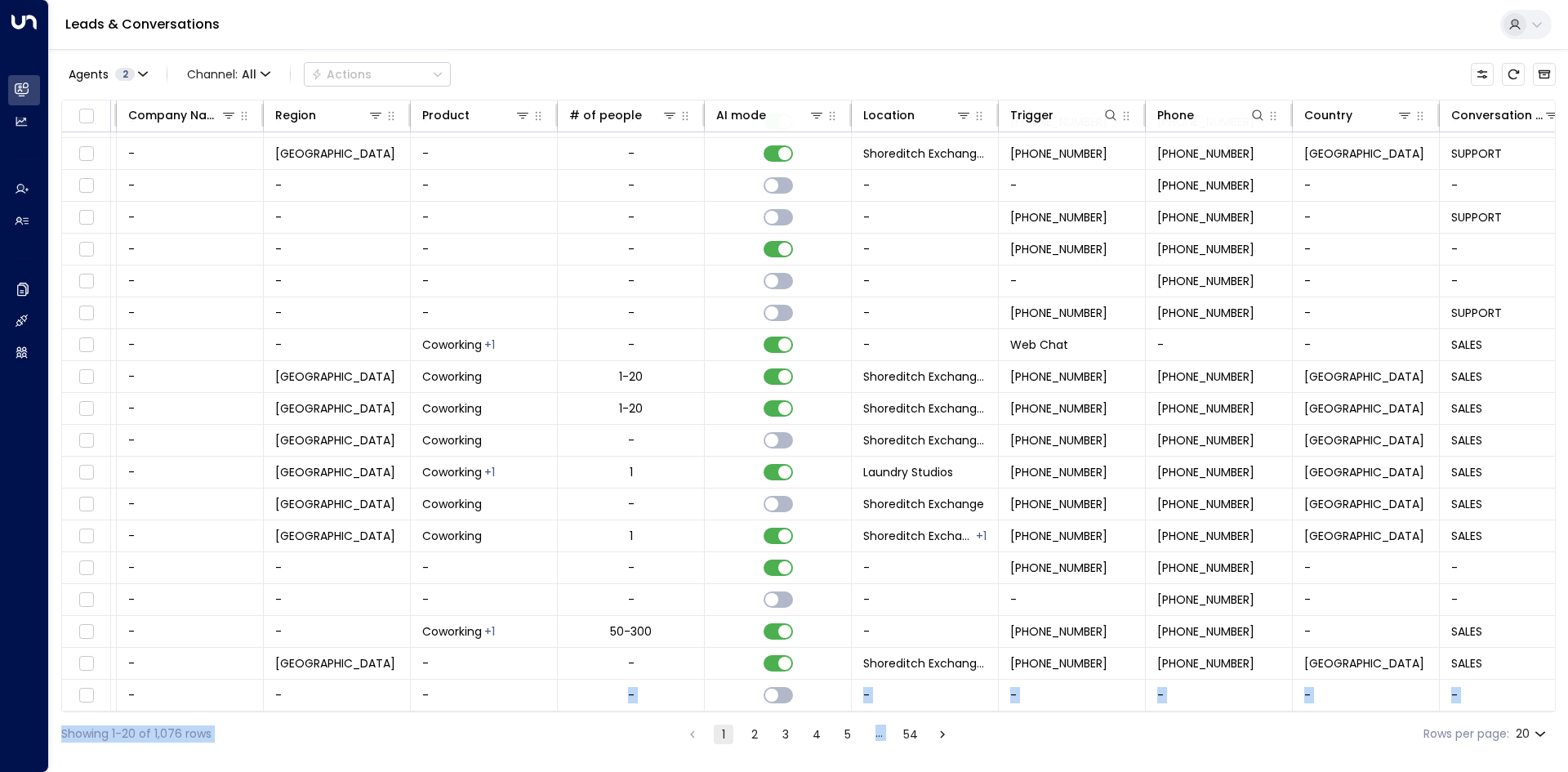
scroll to position [63, 587]
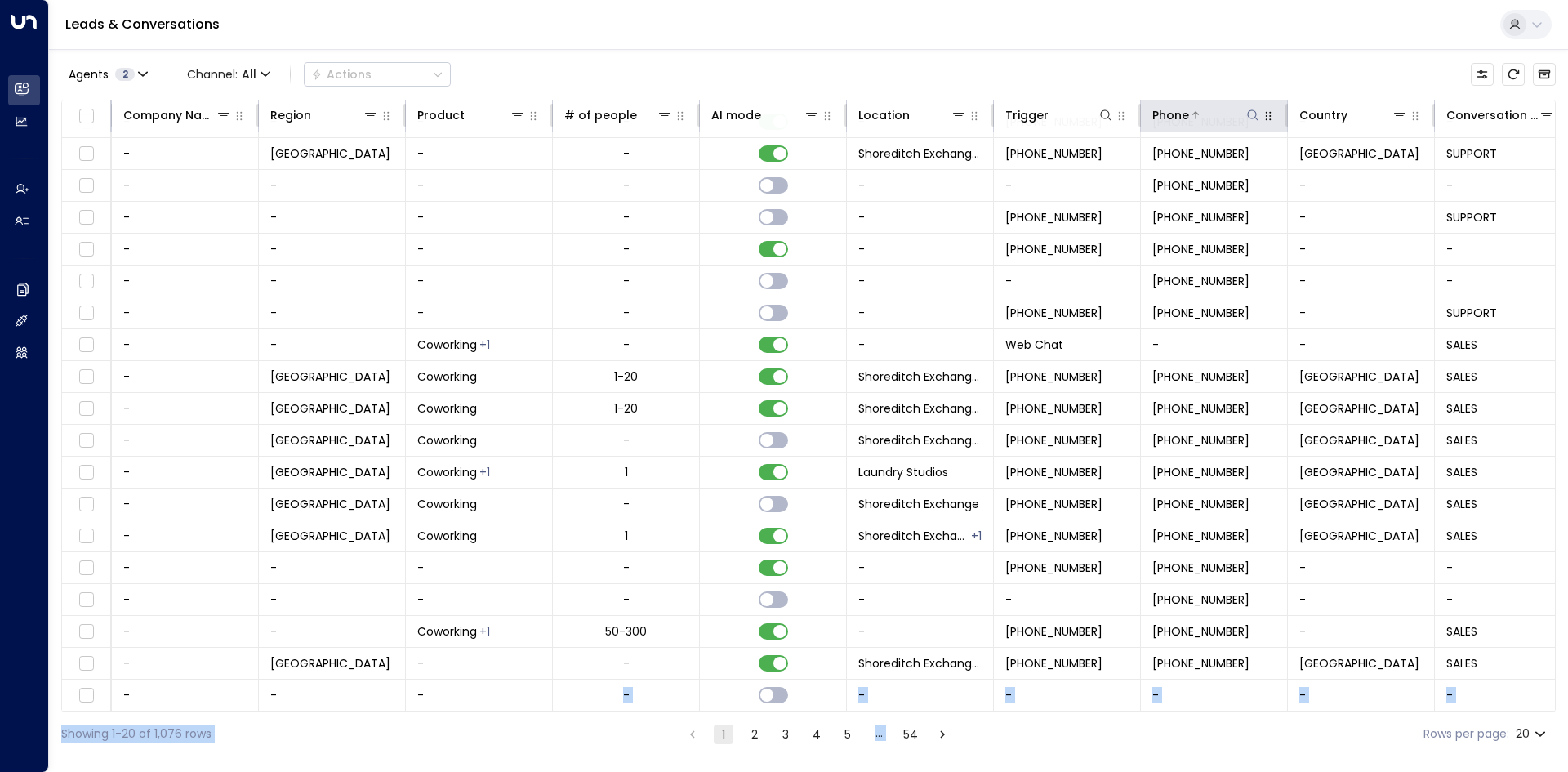
click at [1248, 111] on icon at bounding box center [1253, 115] width 13 height 13
type input "**********"
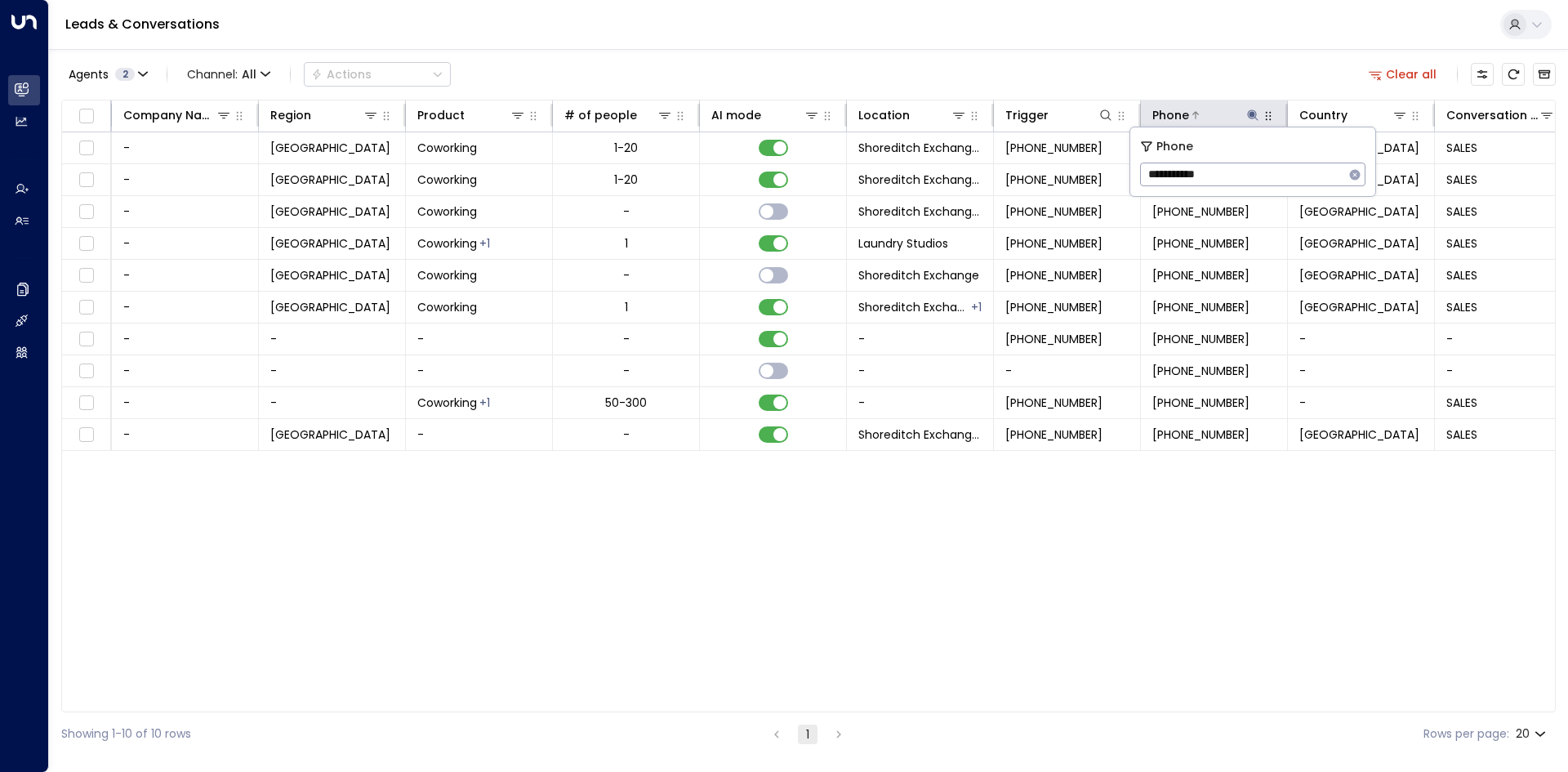
scroll to position [0, 587]
click at [1065, 620] on div "Lead Name Lead Email Last Interacted Status Company Name Region Product # of pe…" at bounding box center [808, 406] width 1495 height 613
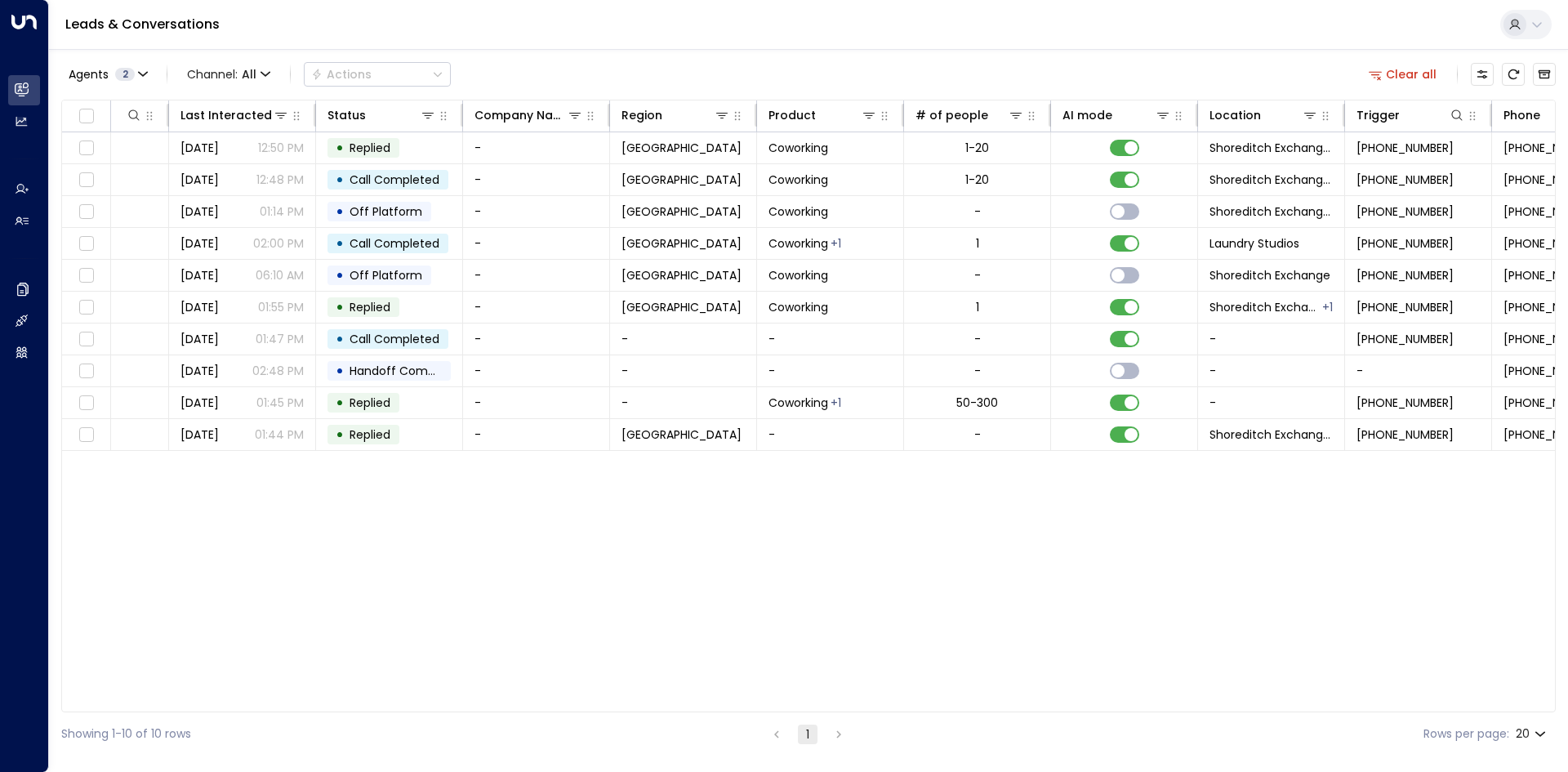
scroll to position [0, 97]
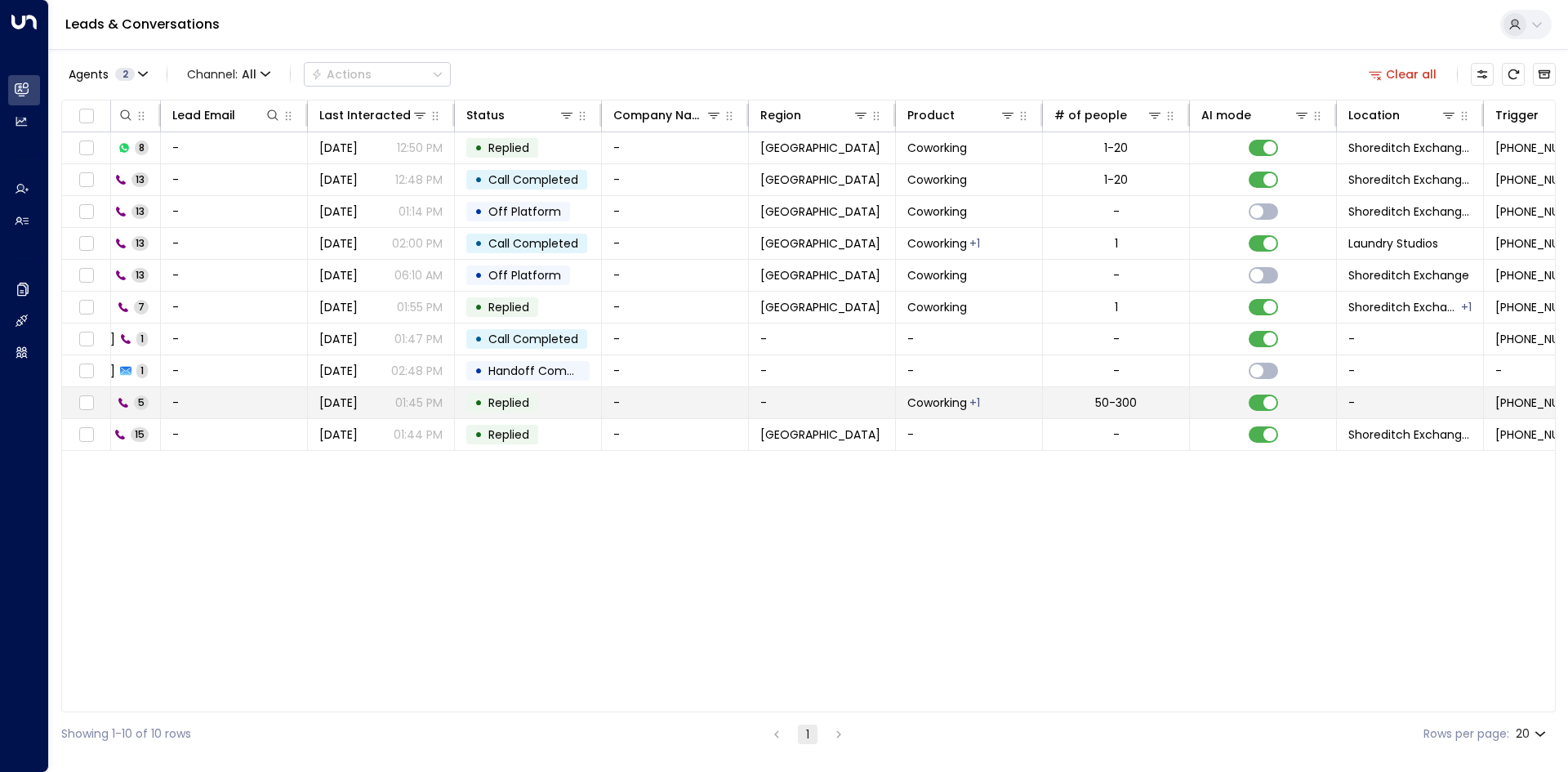
click at [358, 406] on span "[DATE]" at bounding box center [338, 402] width 38 height 16
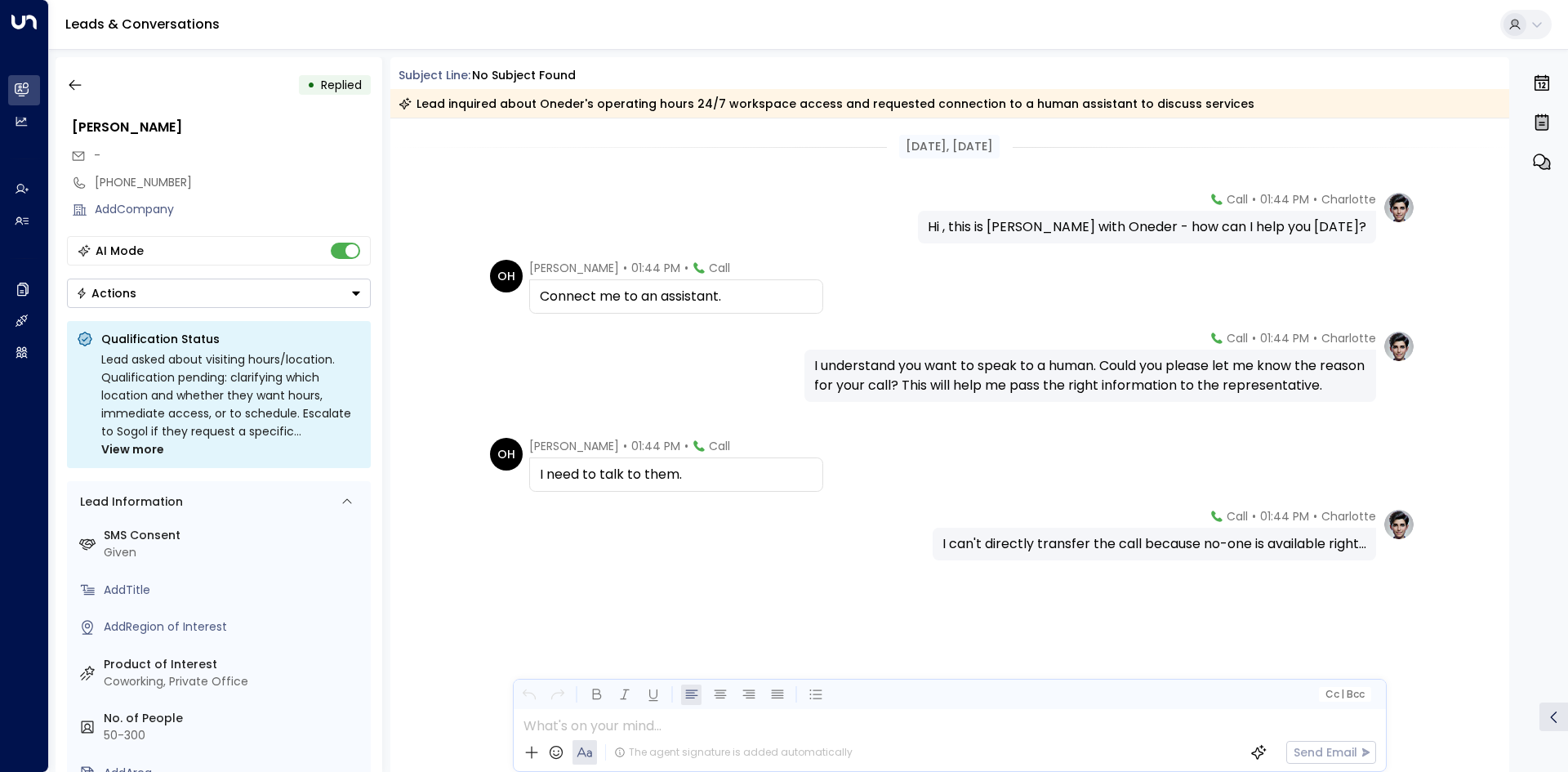
click at [1341, 543] on div "I can't directly transfer the call because no-one is available right..." at bounding box center [1155, 544] width 424 height 20
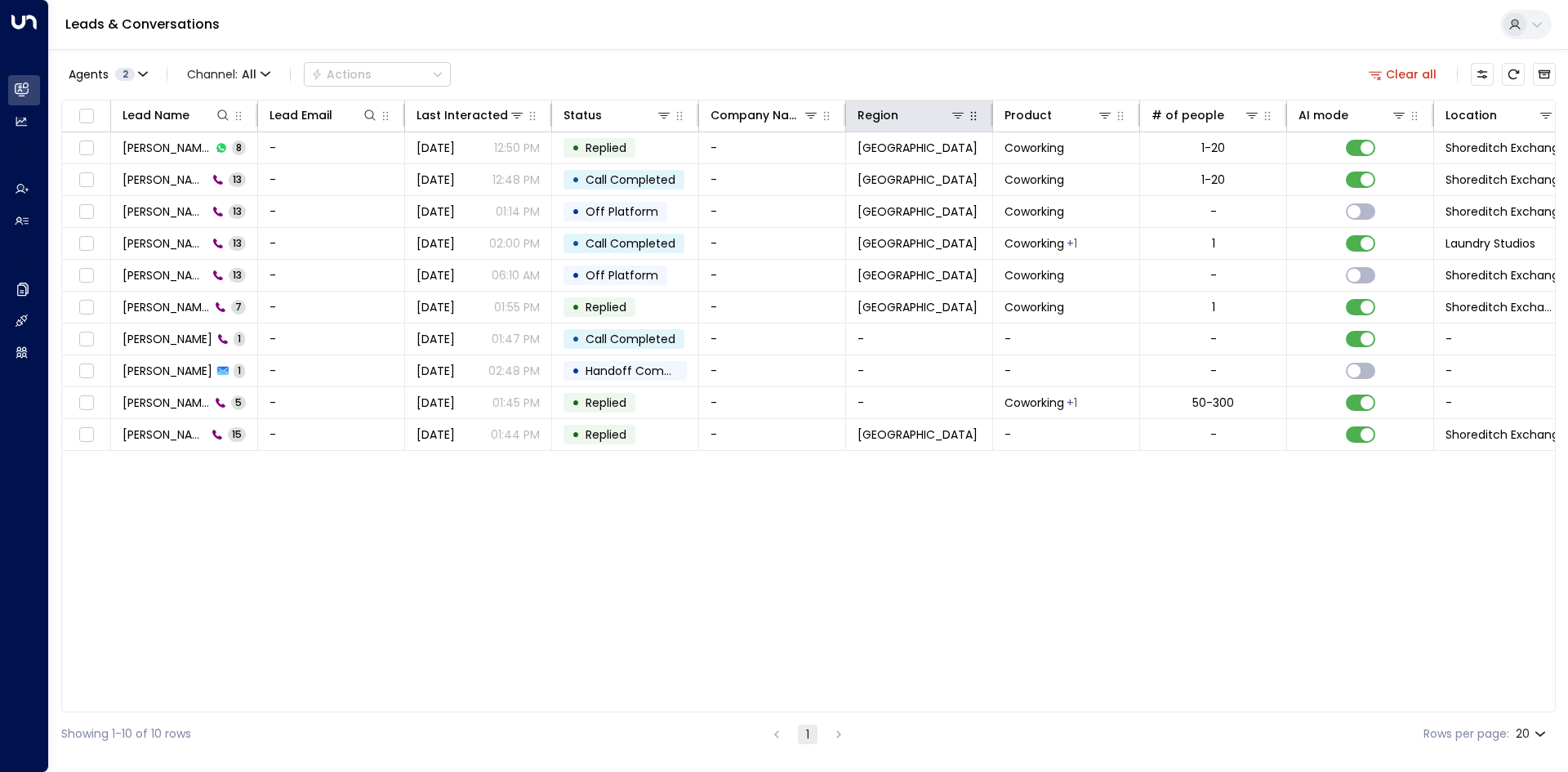
drag, startPoint x: 813, startPoint y: 111, endPoint x: 976, endPoint y: 113, distance: 163.0
click at [1024, 113] on tr "Lead Name Lead Email Last Interacted Status Company Name Region Product # of pe…" at bounding box center [1188, 116] width 2254 height 32
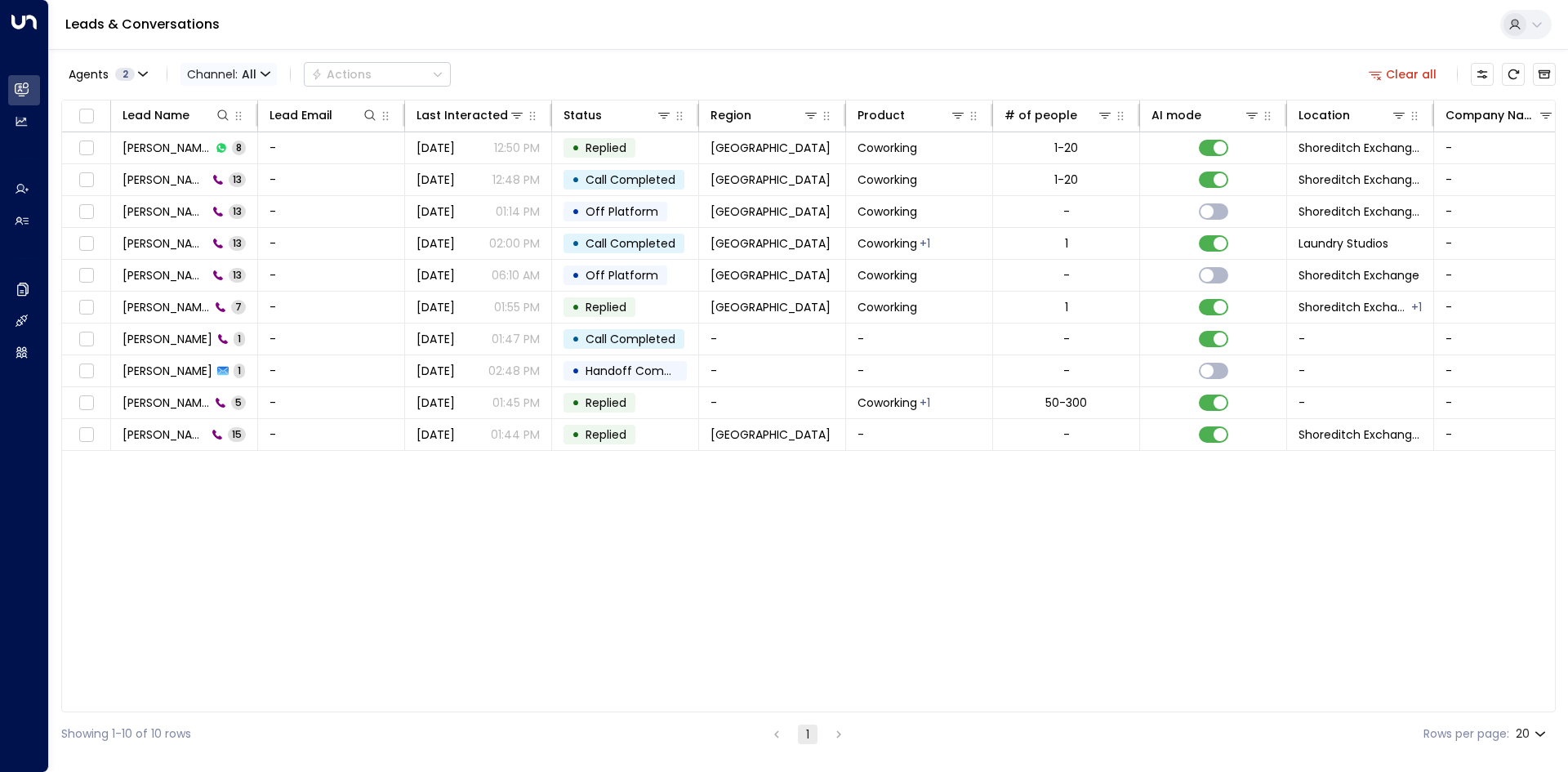
click at [225, 79] on span "Channel: All" at bounding box center [228, 73] width 96 height 23
click at [1389, 76] on div at bounding box center [784, 386] width 1568 height 772
click at [1406, 72] on button "Clear all" at bounding box center [1403, 73] width 82 height 23
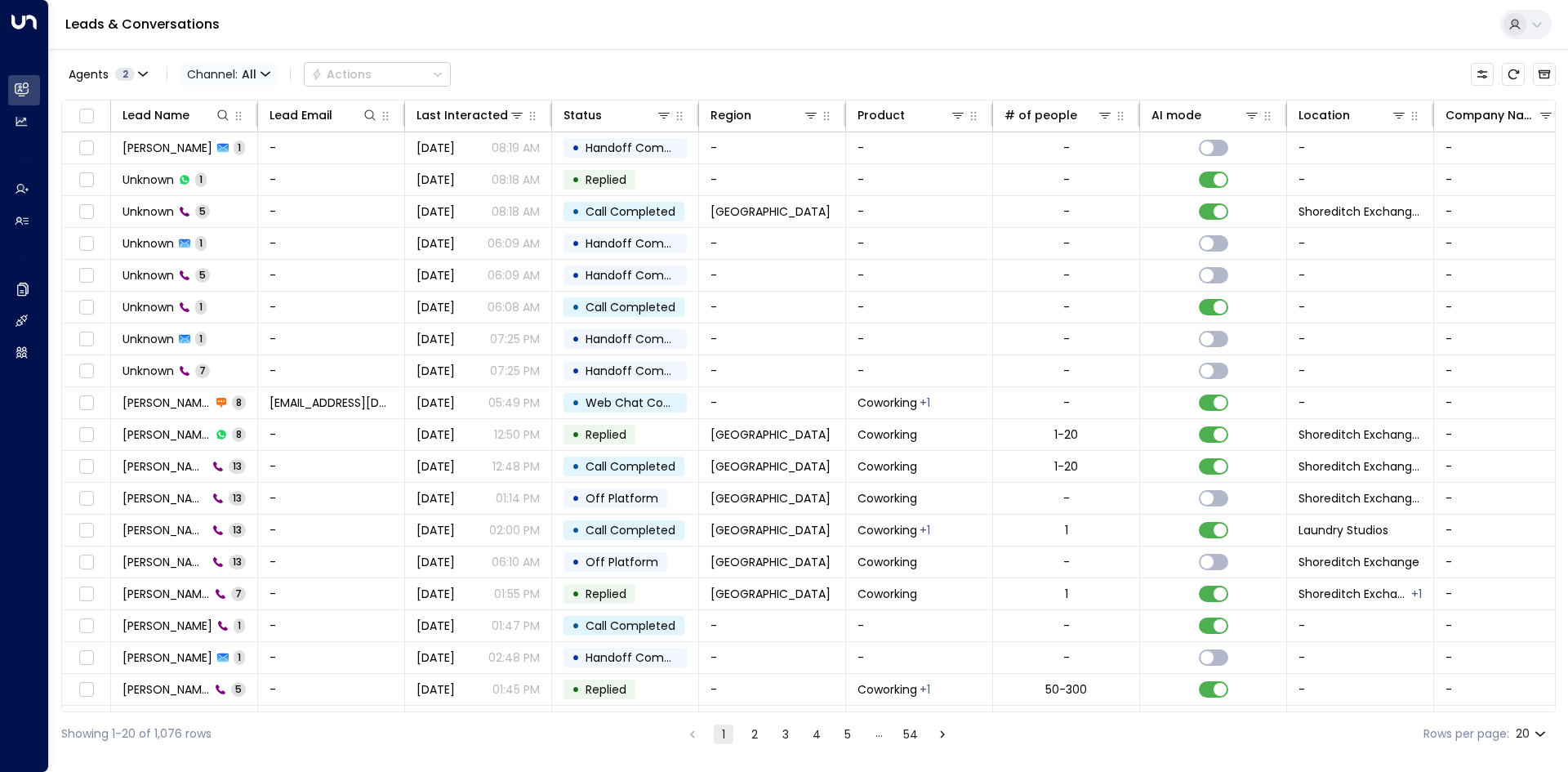
click at [246, 64] on span "Channel: All" at bounding box center [228, 73] width 96 height 23
click at [215, 161] on span "Email" at bounding box center [215, 169] width 31 height 17
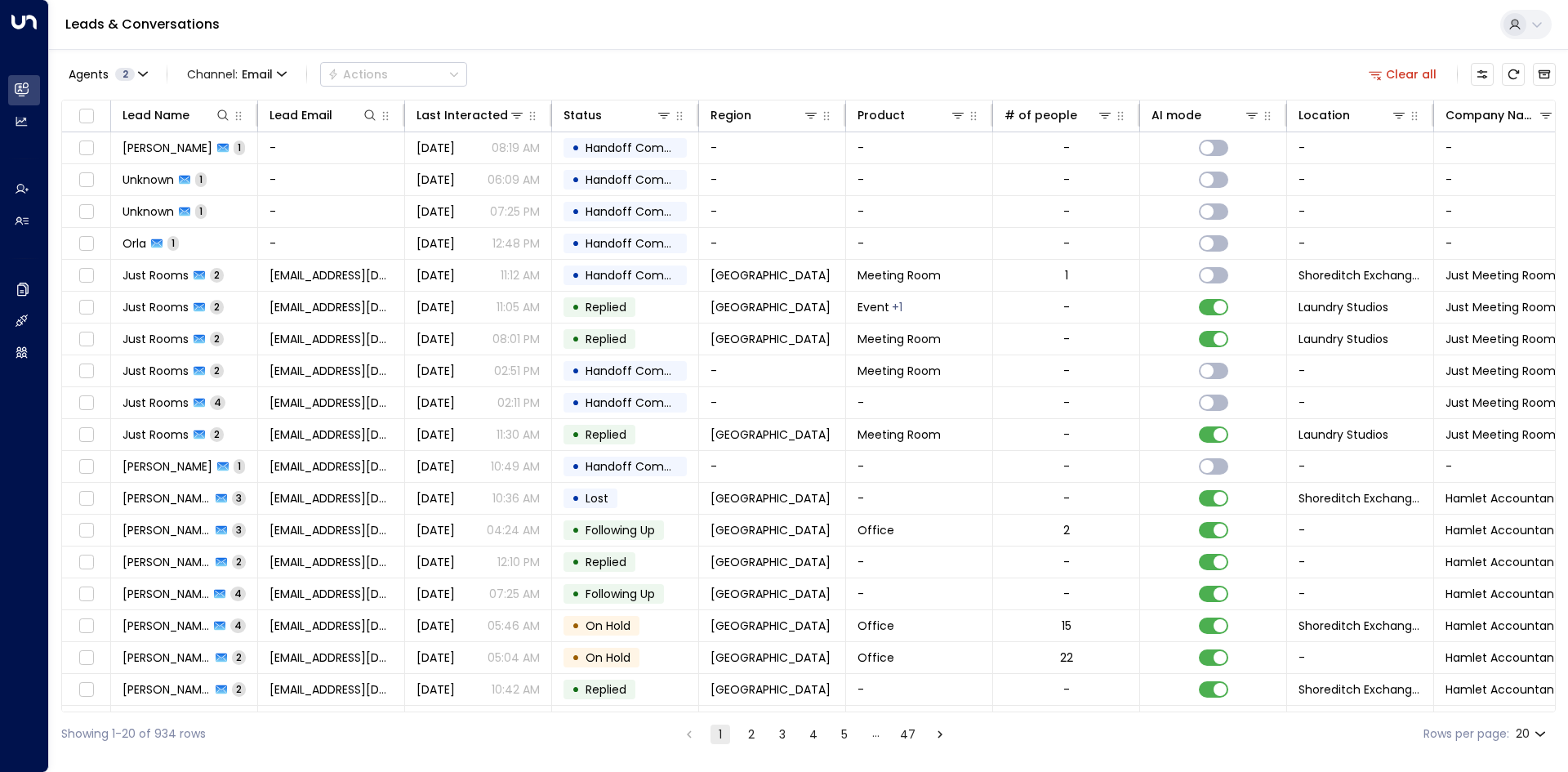
scroll to position [63, 0]
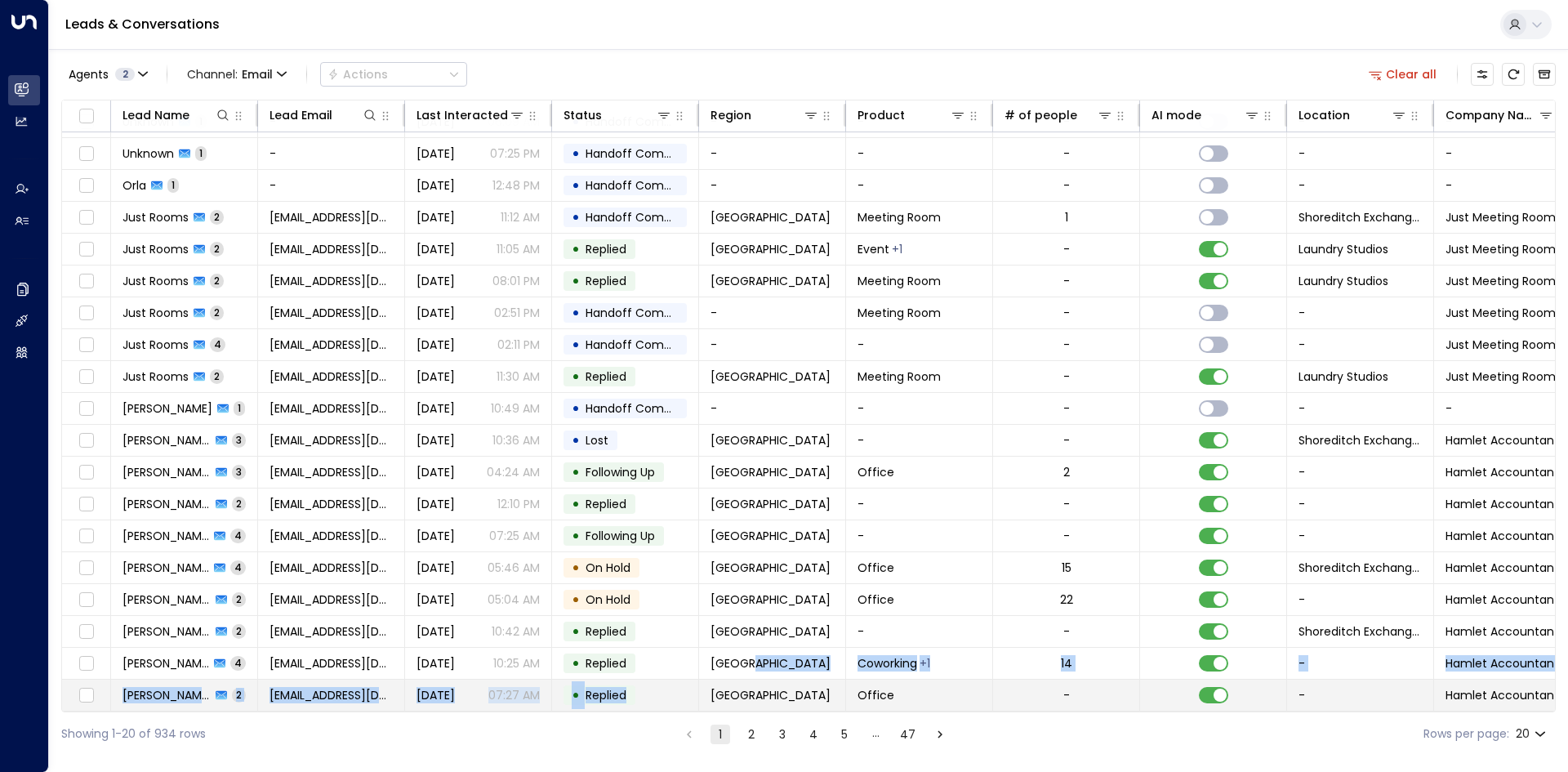
drag, startPoint x: 808, startPoint y: 706, endPoint x: 627, endPoint y: 706, distance: 181.0
click at [627, 706] on tbody "[PERSON_NAME] 1 - [DATE] 08:19 AM • Handoff Completed - - - - - - - - - [DATE] …" at bounding box center [1188, 392] width 2254 height 637
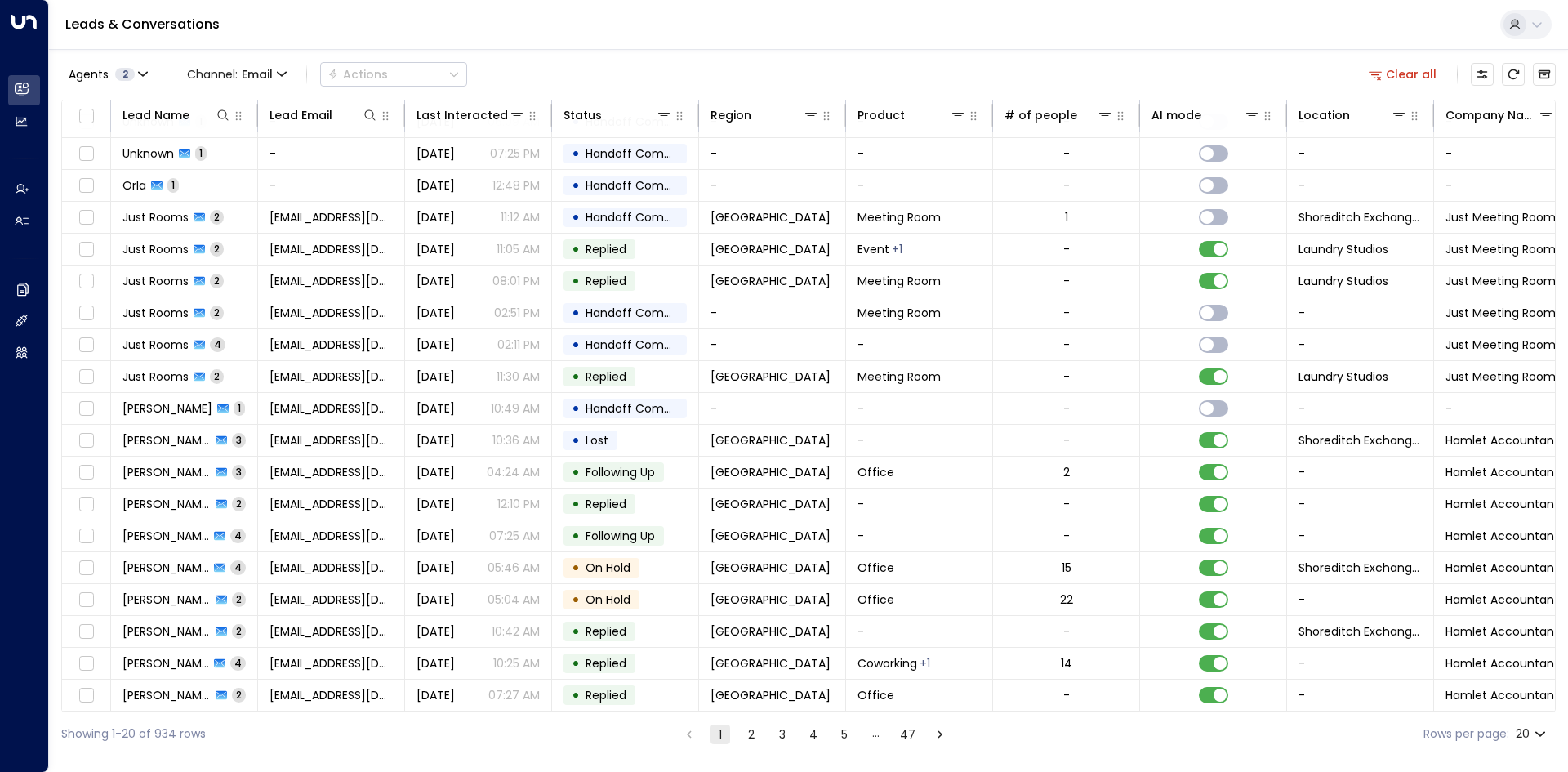
click at [557, 87] on div "Agents 2 Channel: Email Actions Clear all" at bounding box center [808, 74] width 1495 height 34
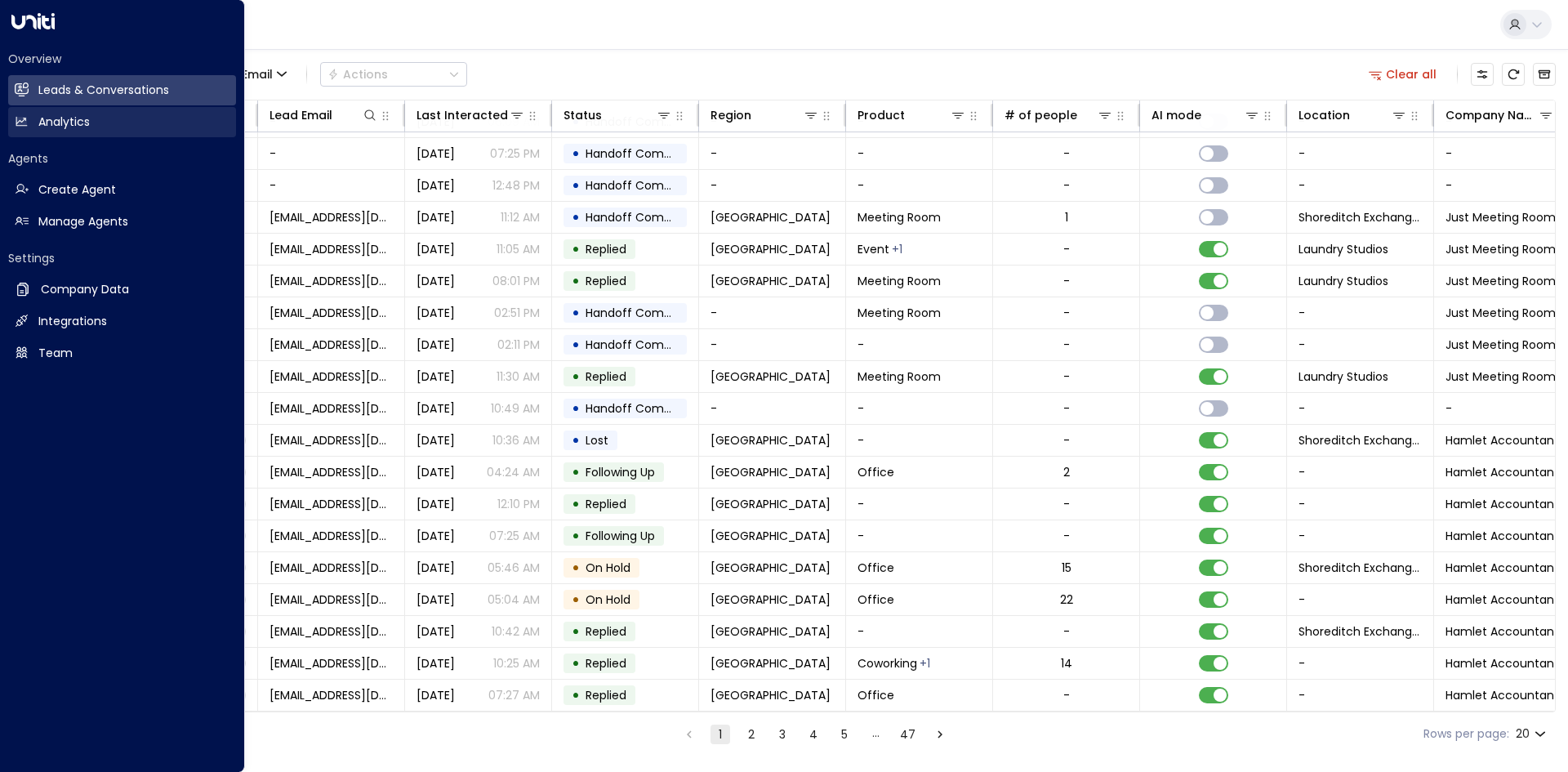
click at [100, 121] on link "Analytics Analytics" at bounding box center [121, 121] width 227 height 30
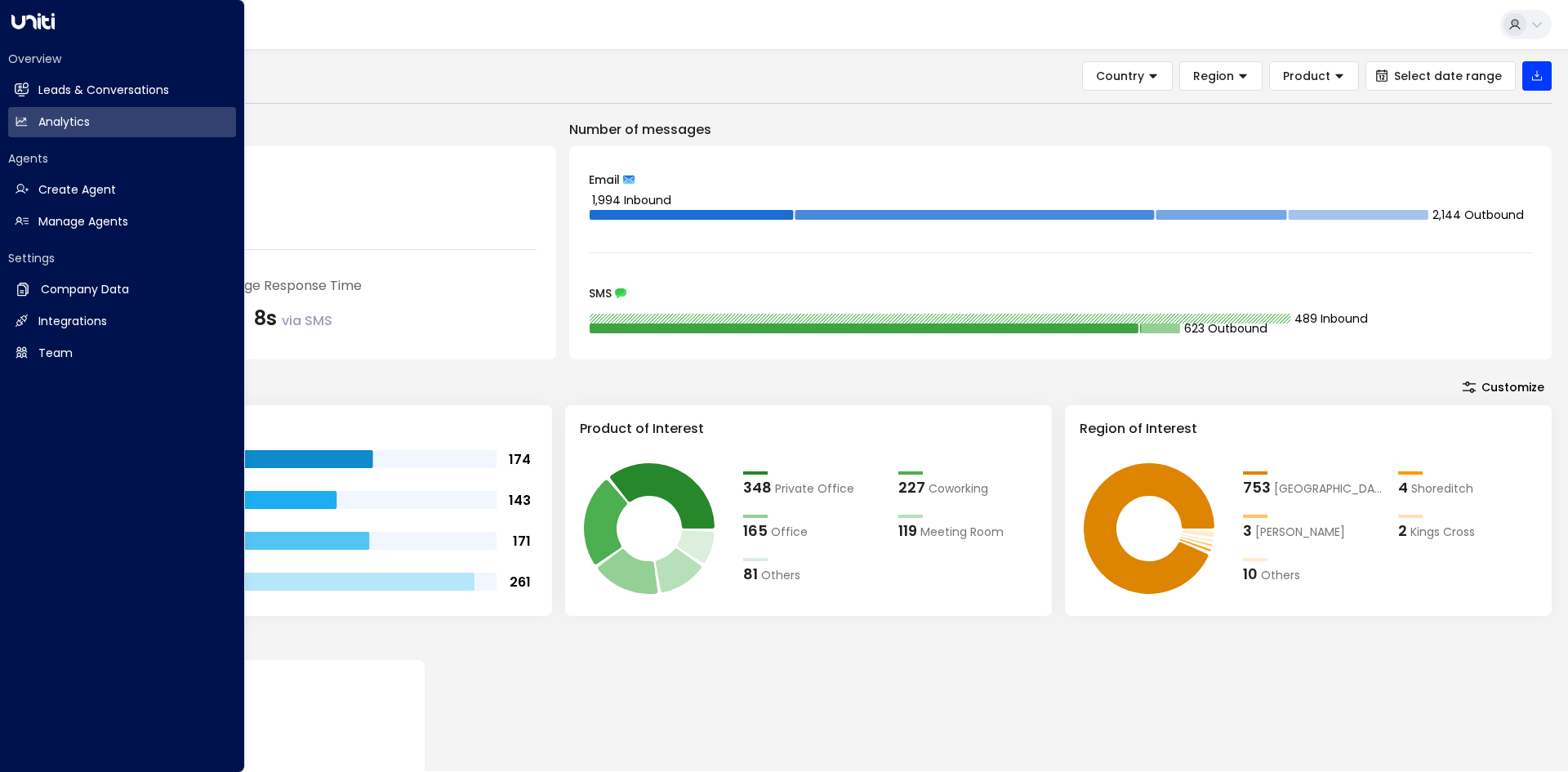
drag, startPoint x: 34, startPoint y: 103, endPoint x: 584, endPoint y: 23, distance: 555.8
click at [34, 103] on link "Leads & Conversations Leads & Conversations" at bounding box center [121, 90] width 227 height 30
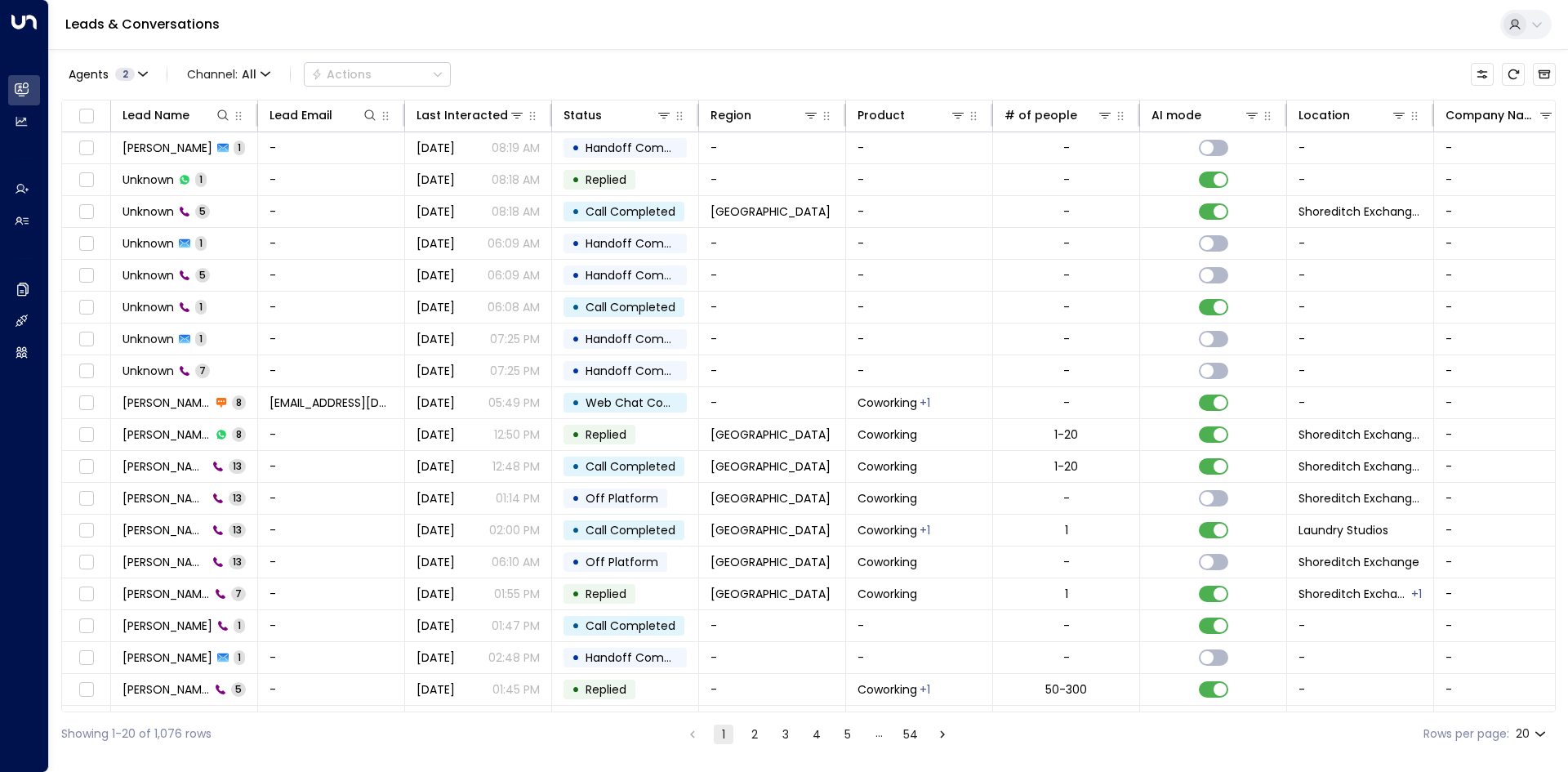
click at [743, 47] on div "Leads & Conversations" at bounding box center [808, 24] width 1519 height 50
